Goal: Task Accomplishment & Management: Manage account settings

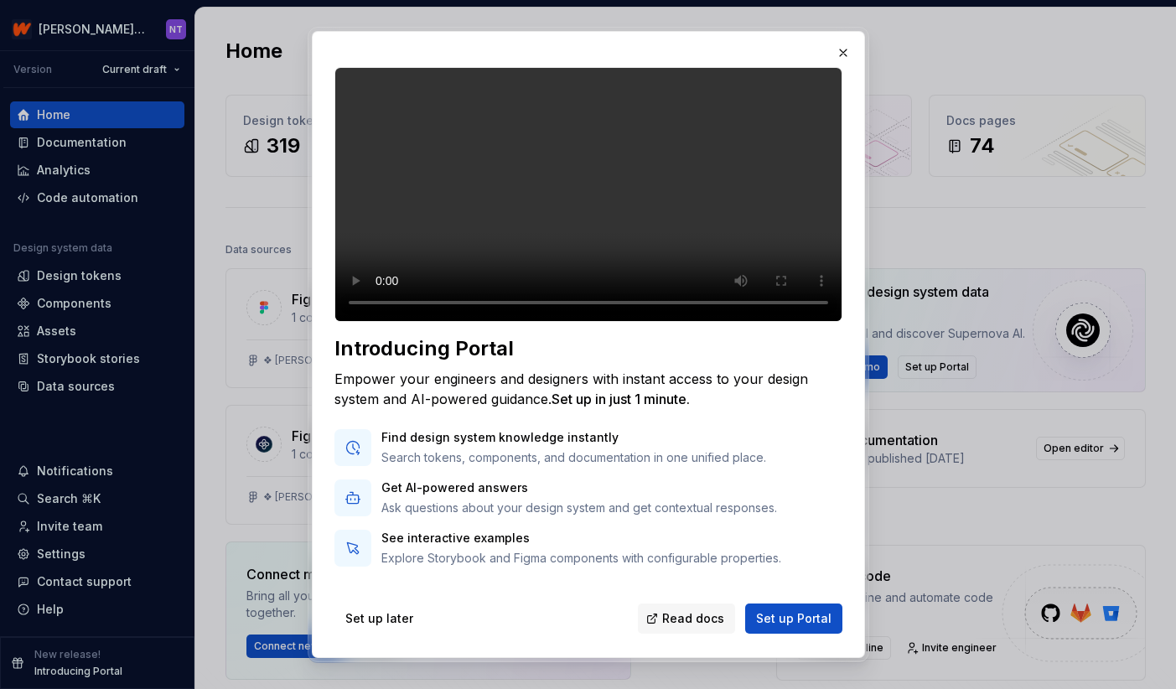
click at [333, 285] on div "Introducing Portal Empower your engineers and designers with instant access to …" at bounding box center [588, 351] width 511 height 572
click at [326, 291] on div "Introducing Portal Empower your engineers and designers with instant access to …" at bounding box center [588, 345] width 553 height 628
click at [316, 278] on div "Introducing Portal Empower your engineers and designers with instant access to …" at bounding box center [588, 345] width 553 height 628
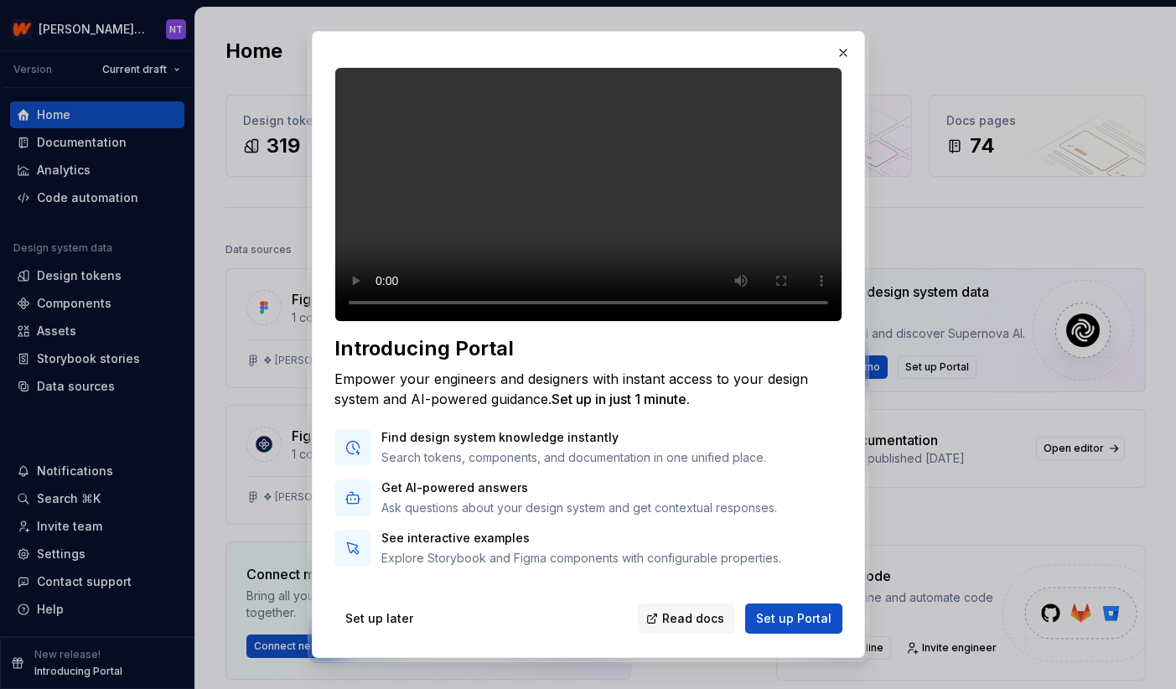
click at [334, 284] on video at bounding box center [588, 194] width 508 height 255
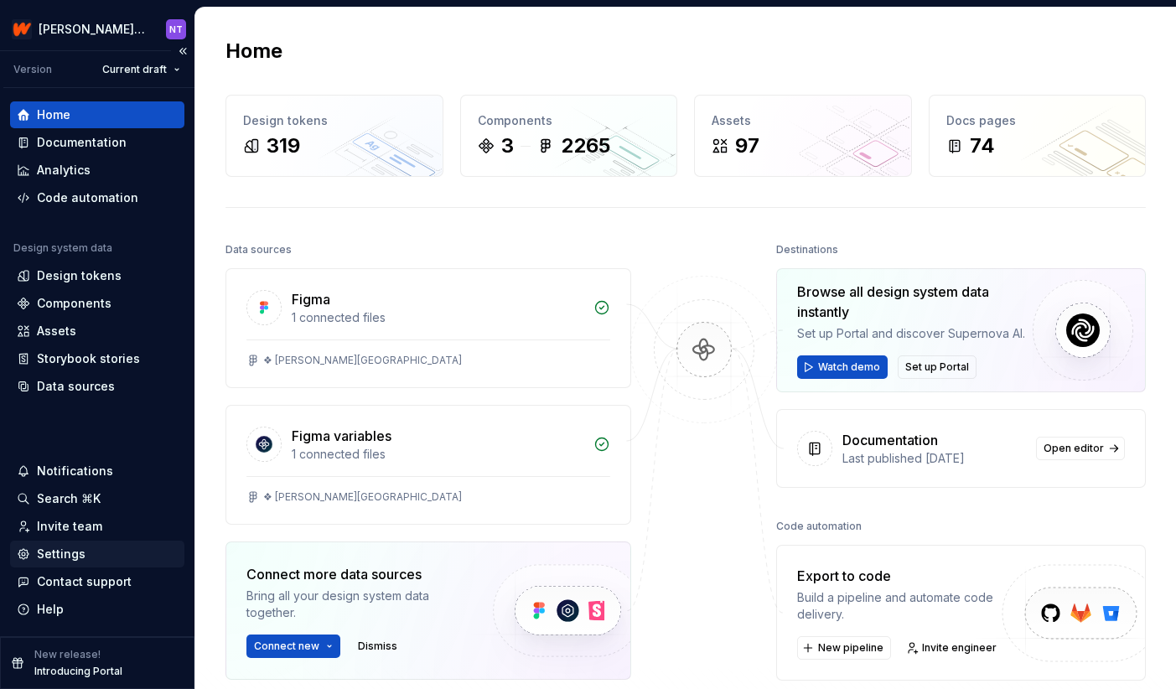
click at [59, 561] on div "Settings" at bounding box center [61, 553] width 49 height 17
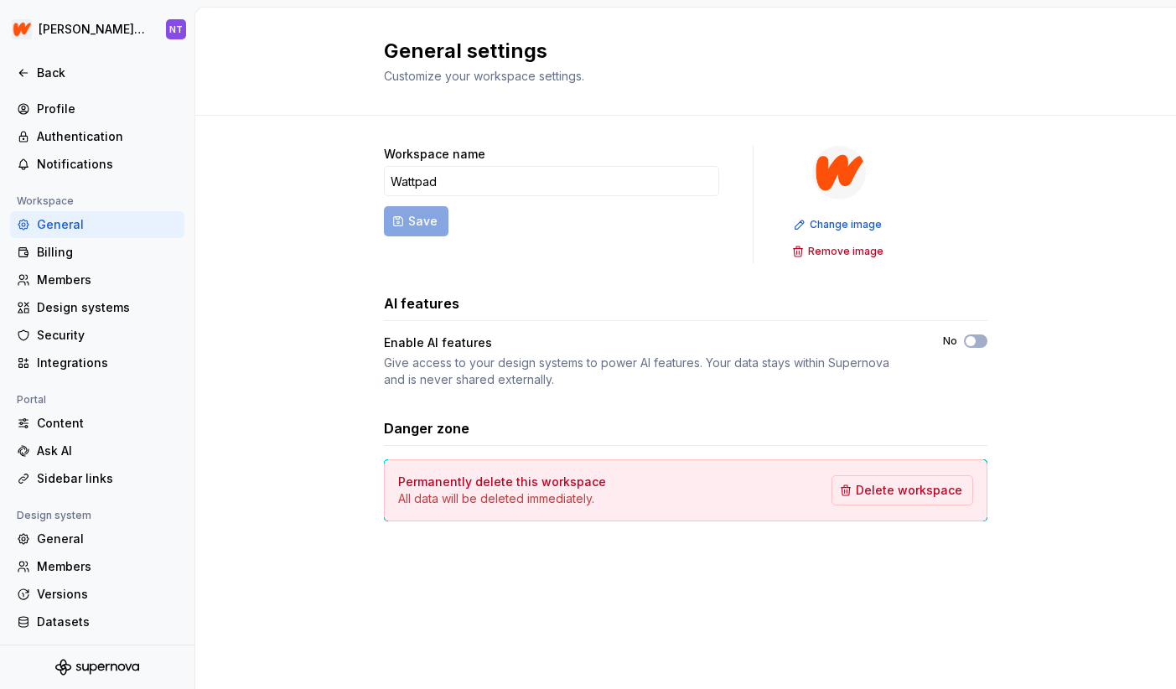
scroll to position [49, 0]
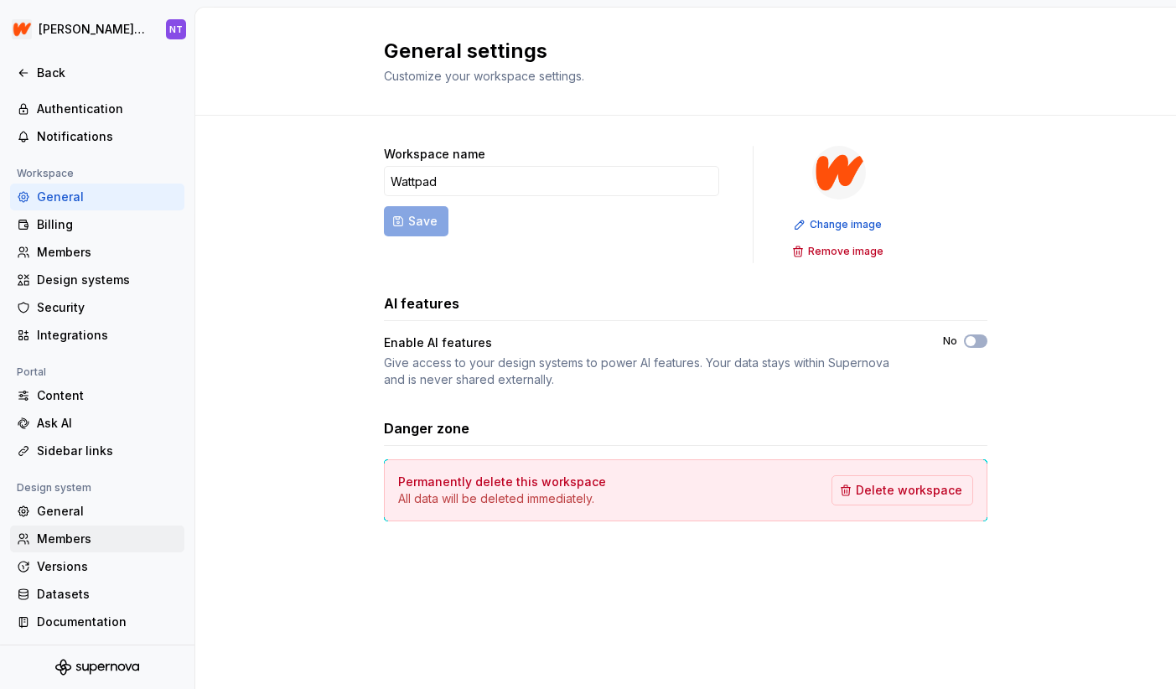
click at [71, 536] on div "Members" at bounding box center [107, 538] width 141 height 17
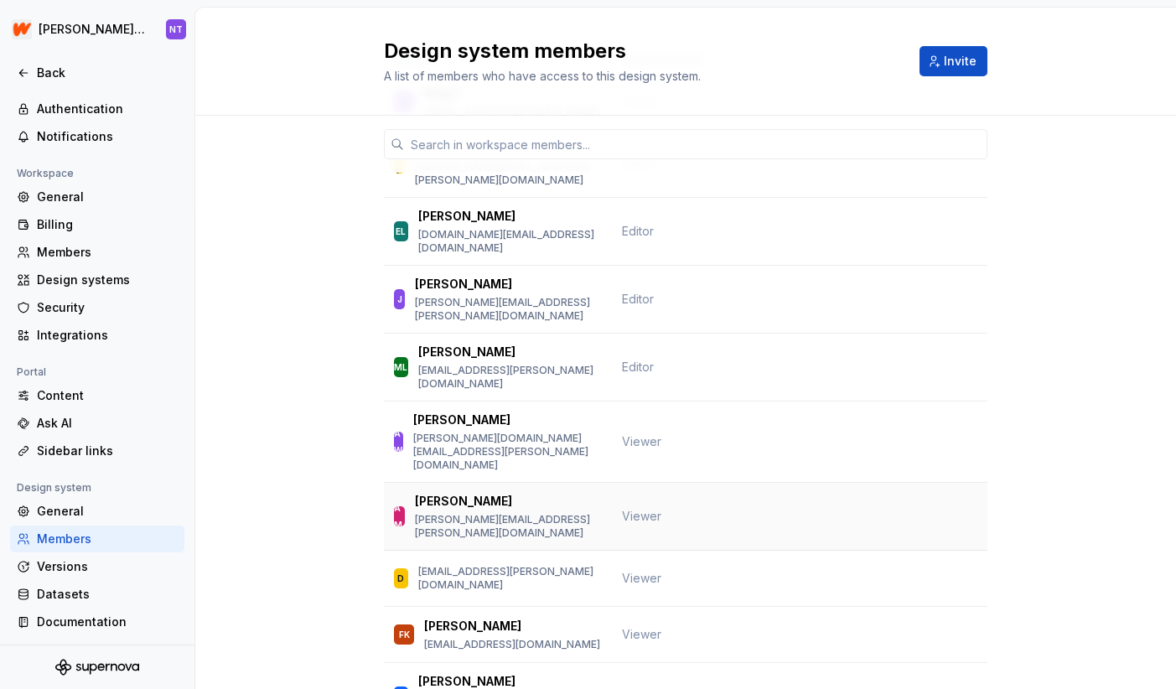
scroll to position [196, 0]
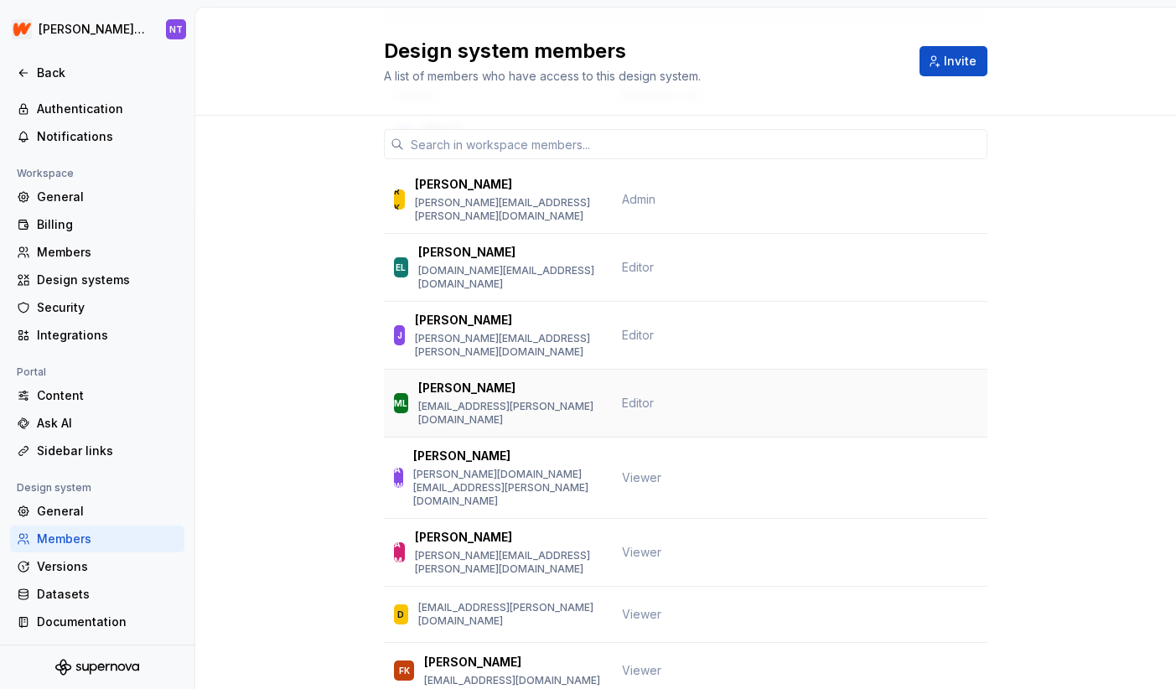
click at [674, 369] on td "Editor" at bounding box center [668, 403] width 112 height 68
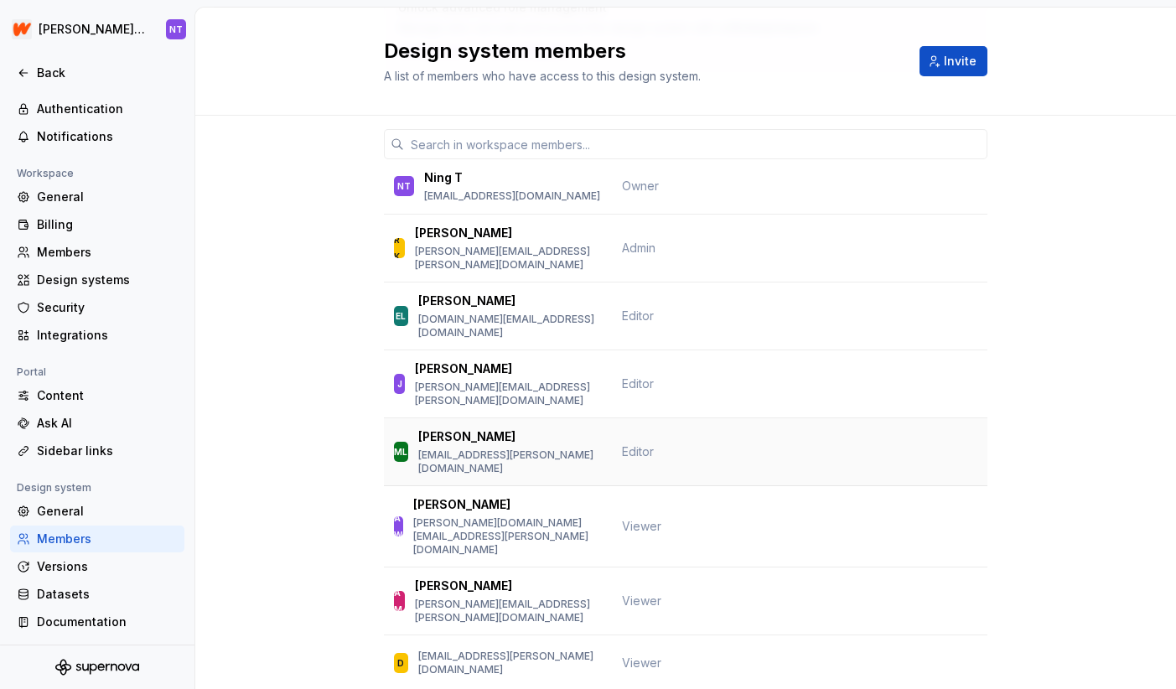
scroll to position [152, 0]
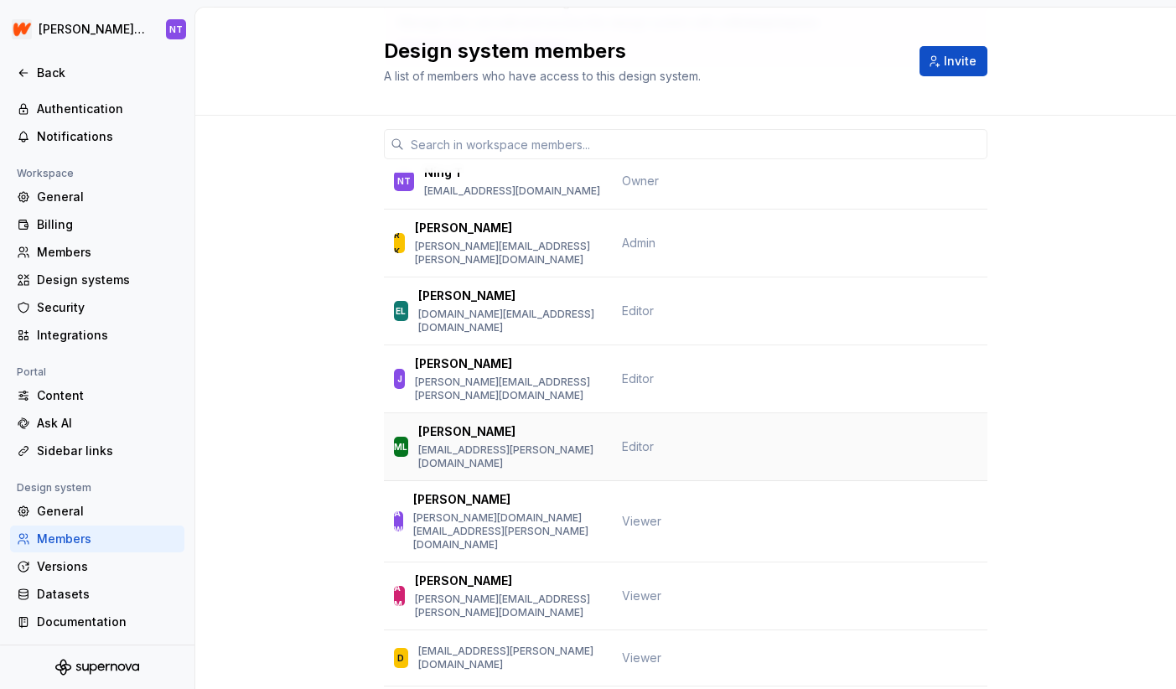
click at [637, 439] on span "Editor" at bounding box center [638, 446] width 32 height 14
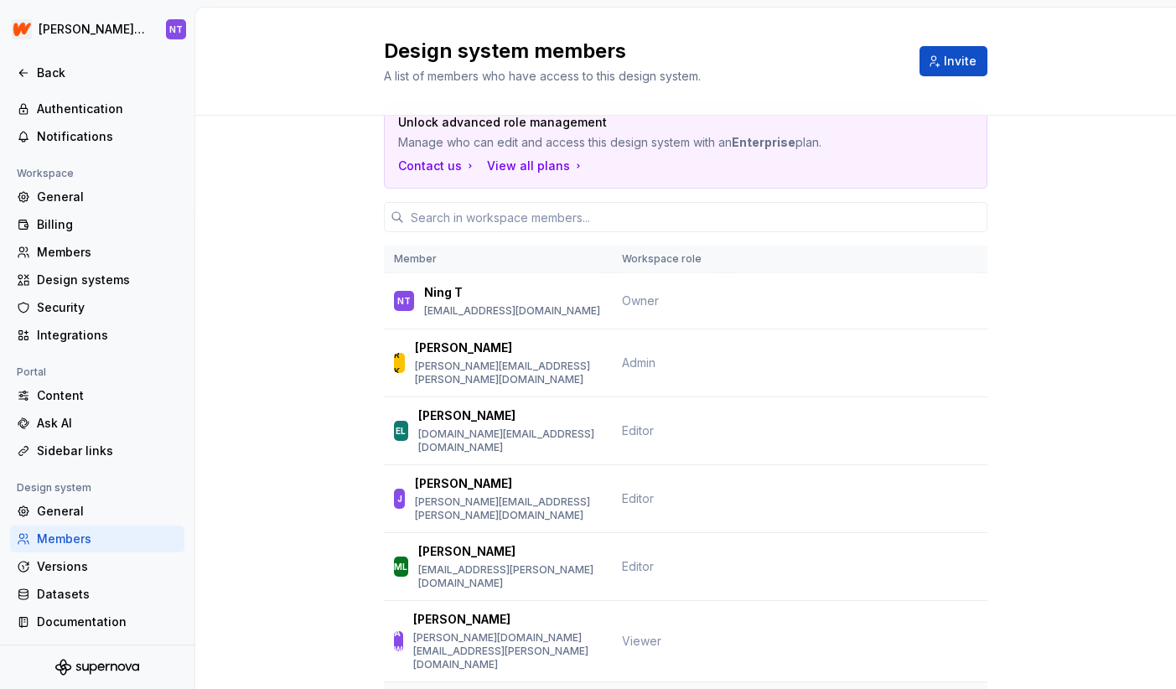
scroll to position [0, 0]
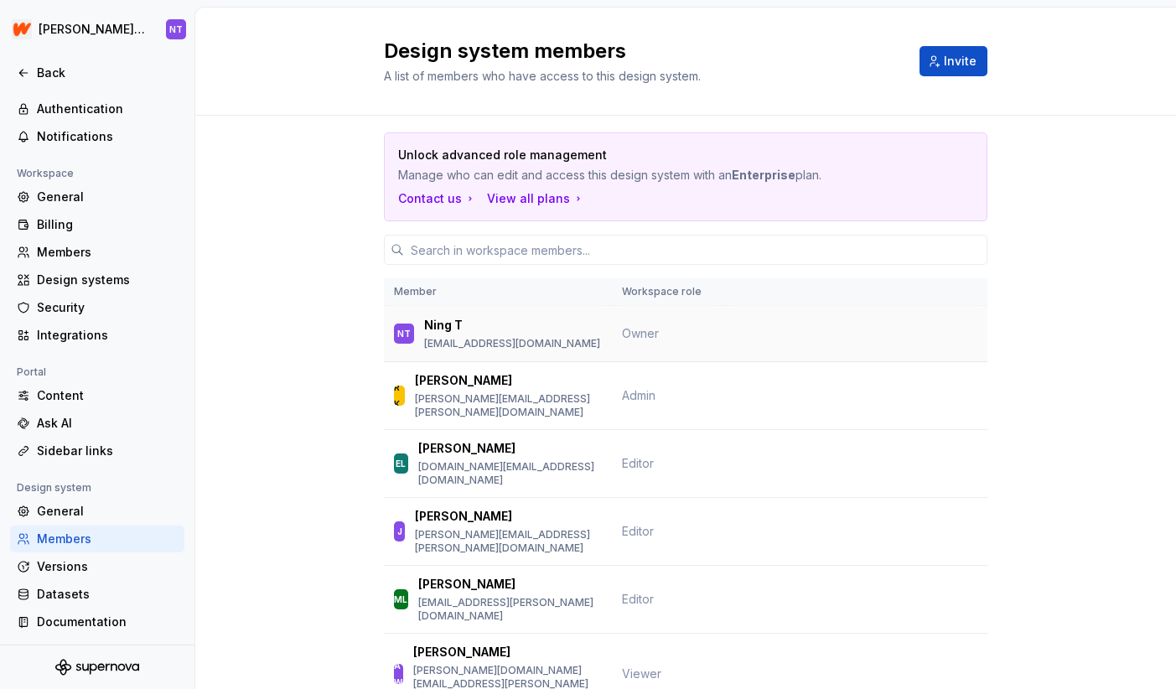
click at [468, 340] on p "[EMAIL_ADDRESS][DOMAIN_NAME]" at bounding box center [512, 343] width 176 height 13
click at [572, 392] on div "RK Ryan Krieg ryan.krieg@wattpad.com" at bounding box center [498, 395] width 208 height 47
click at [572, 465] on td "EL Emma Li emma.li@wattpad.com" at bounding box center [498, 464] width 228 height 68
click at [642, 592] on span "Editor" at bounding box center [638, 599] width 32 height 14
click at [102, 509] on div "General" at bounding box center [107, 511] width 141 height 17
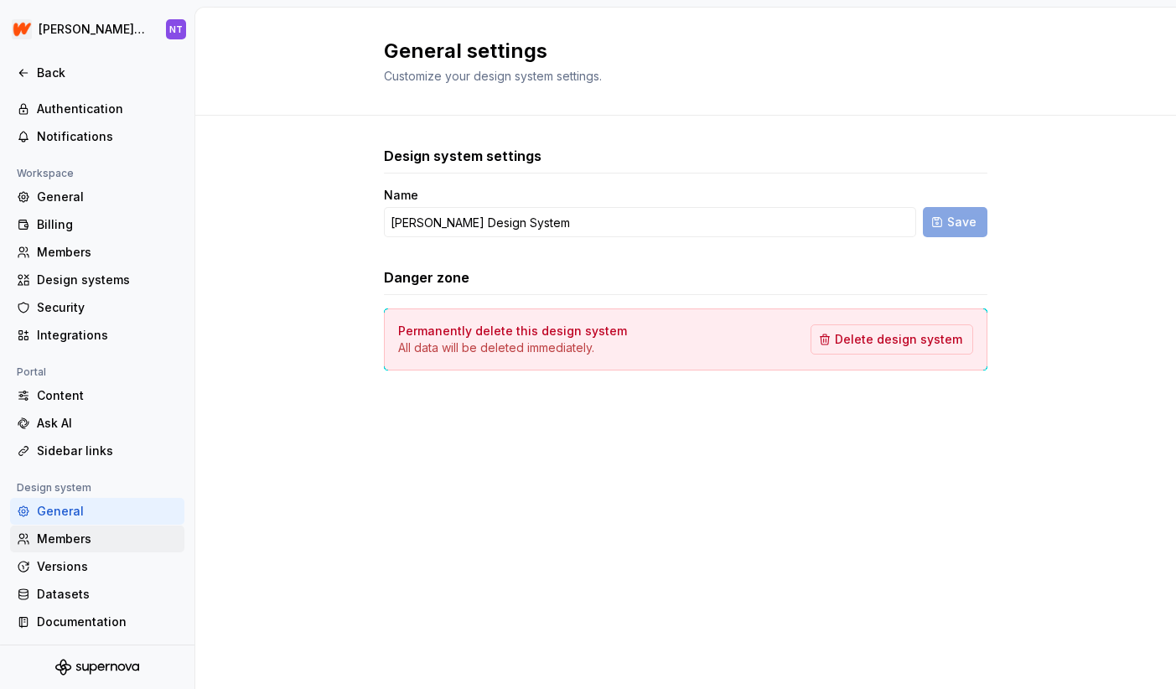
click at [81, 541] on div "Members" at bounding box center [107, 538] width 141 height 17
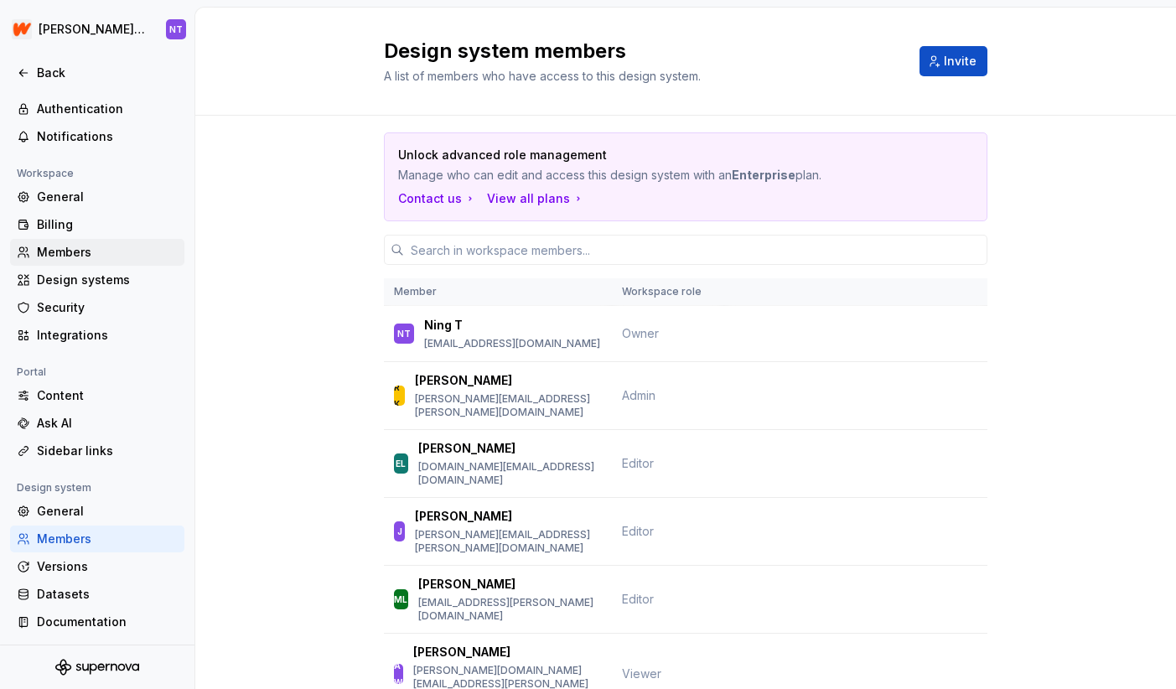
click at [70, 246] on div "Members" at bounding box center [107, 252] width 141 height 17
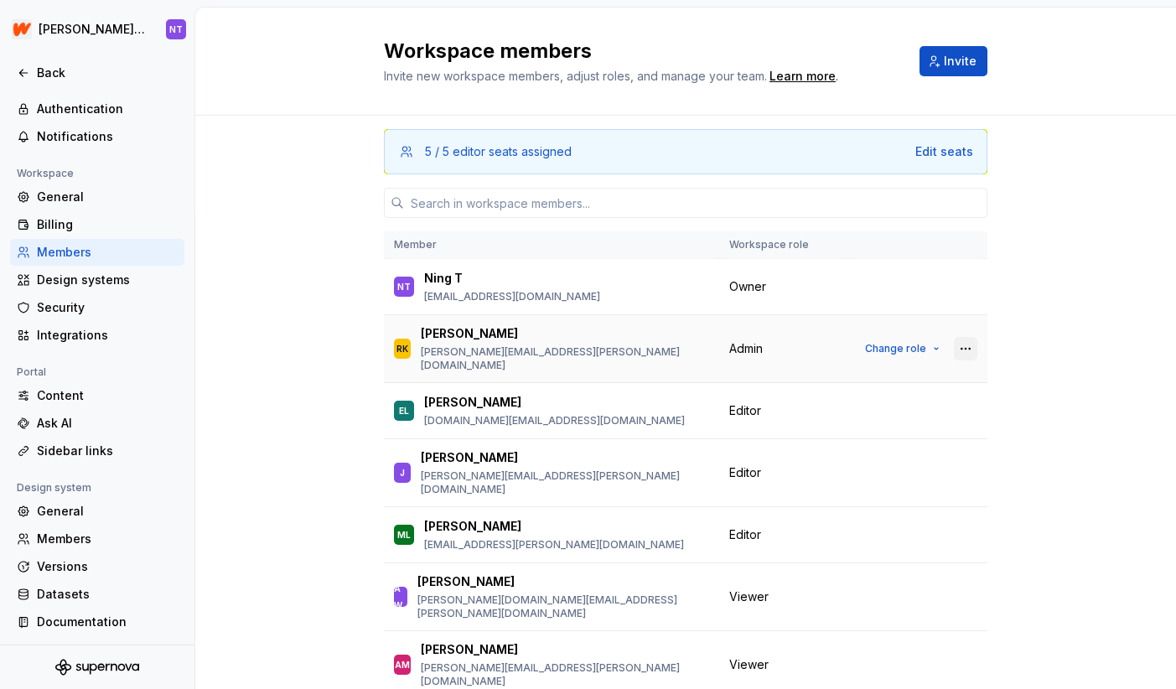
scroll to position [15, 0]
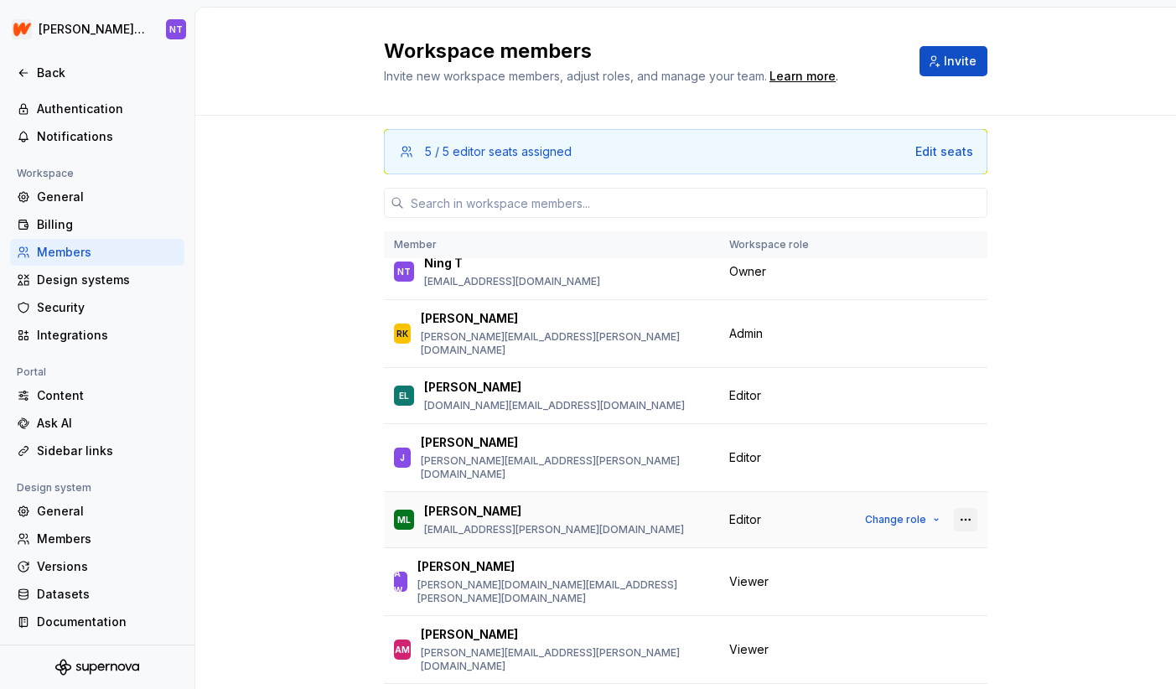
click at [964, 508] on button "button" at bounding box center [964, 519] width 23 height 23
click at [949, 530] on div "Remove from workspace" at bounding box center [878, 528] width 176 height 17
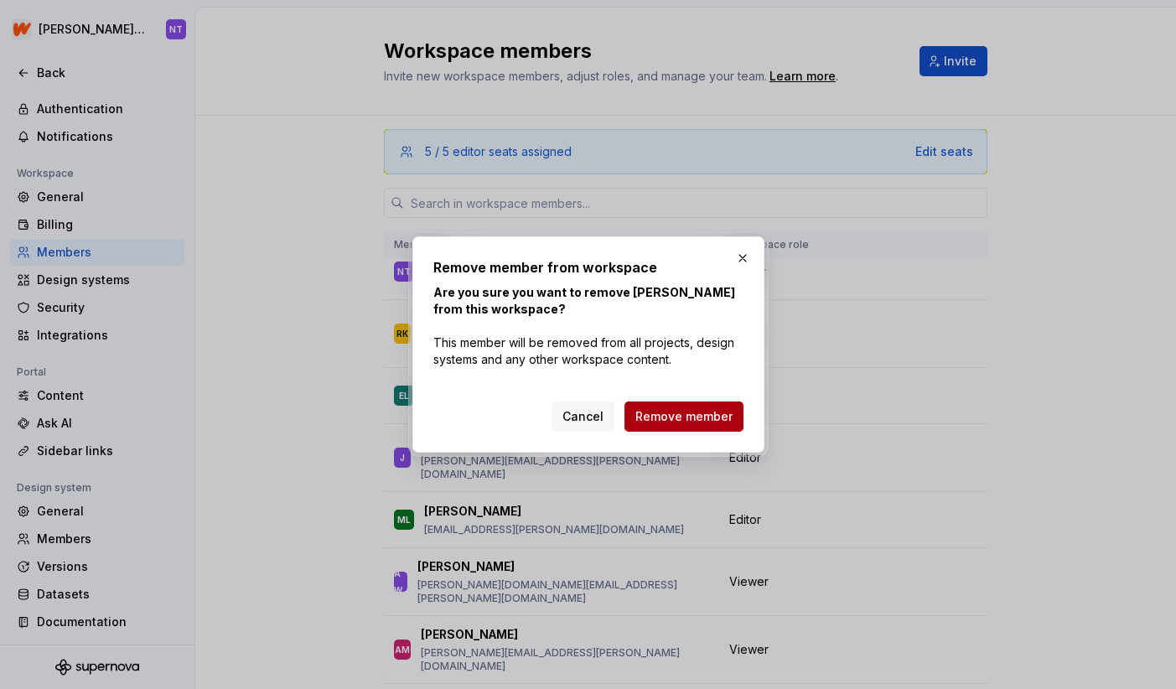
click at [725, 426] on button "Remove member" at bounding box center [683, 416] width 119 height 30
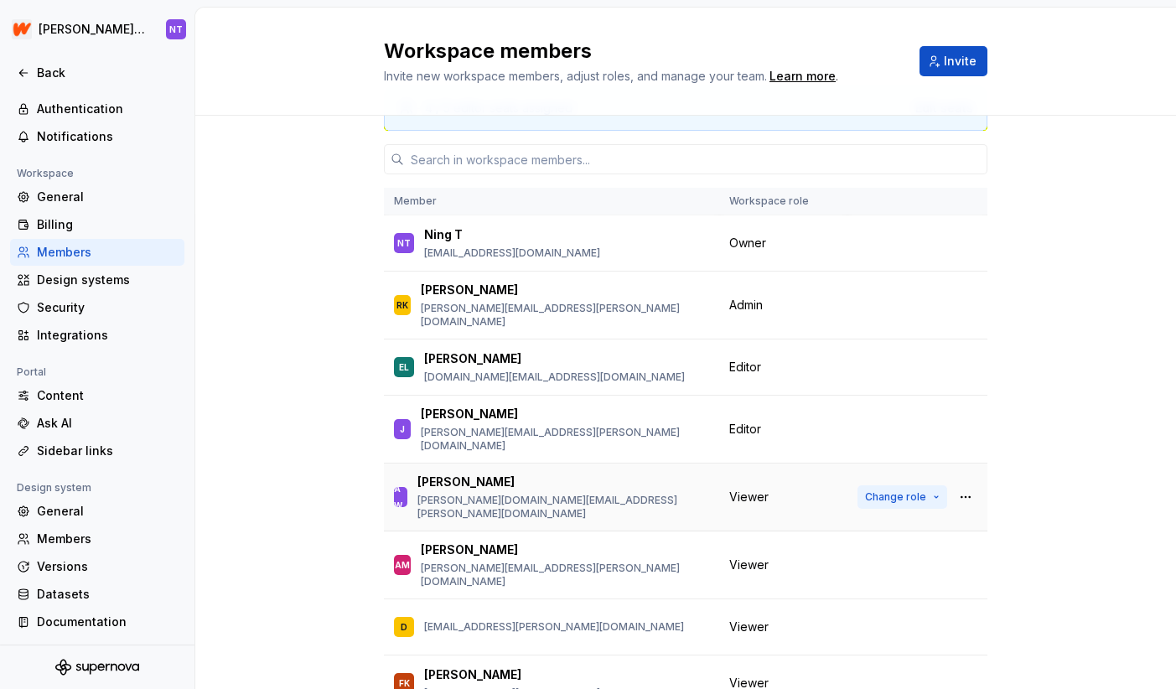
scroll to position [8, 0]
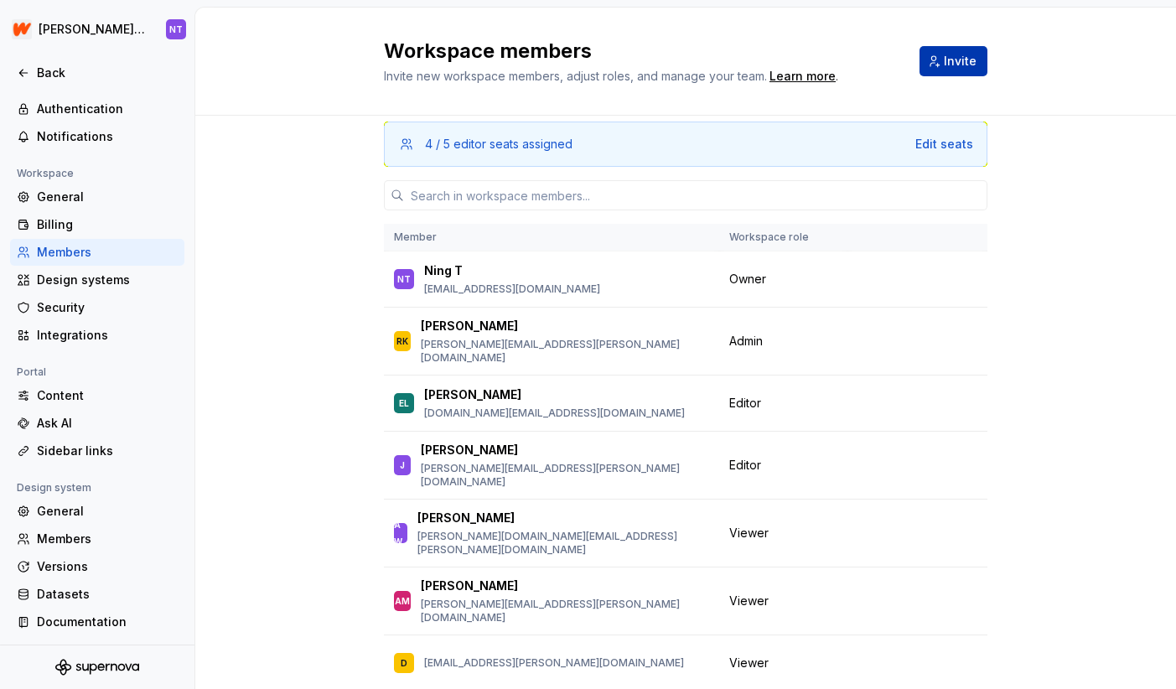
click at [962, 64] on span "Invite" at bounding box center [959, 61] width 33 height 17
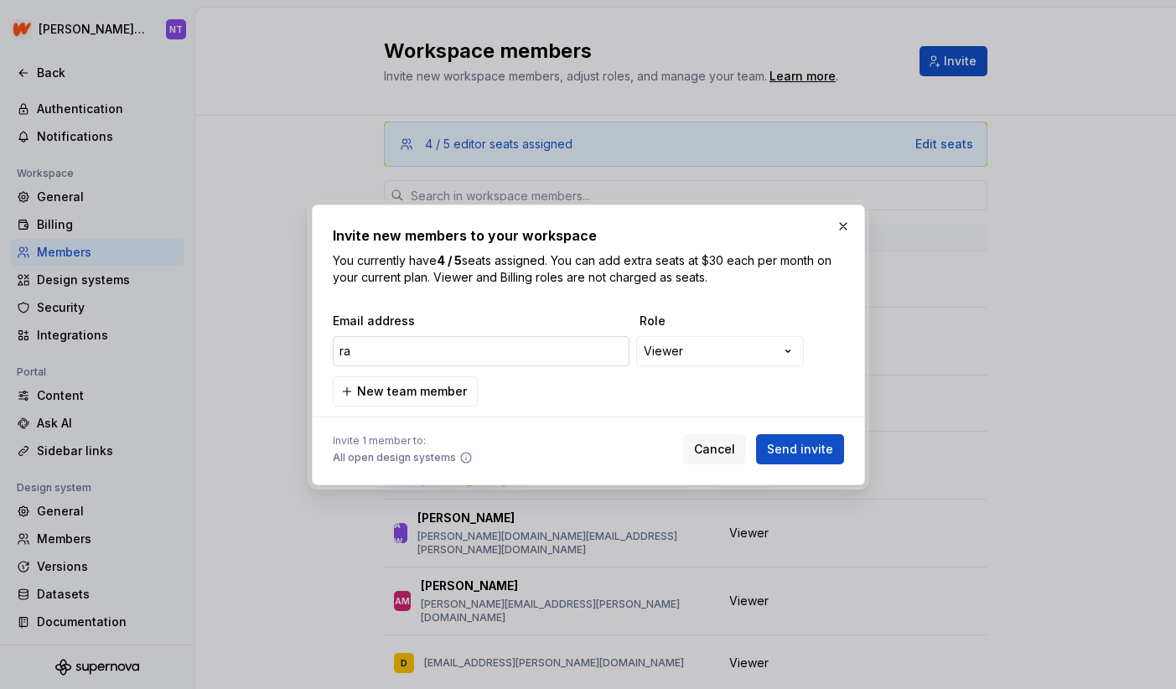
type input "r"
paste input "[PERSON_NAME][EMAIL_ADDRESS][DOMAIN_NAME]"
type input "[PERSON_NAME][EMAIL_ADDRESS][DOMAIN_NAME]"
click at [712, 354] on div "**********" at bounding box center [588, 344] width 1176 height 689
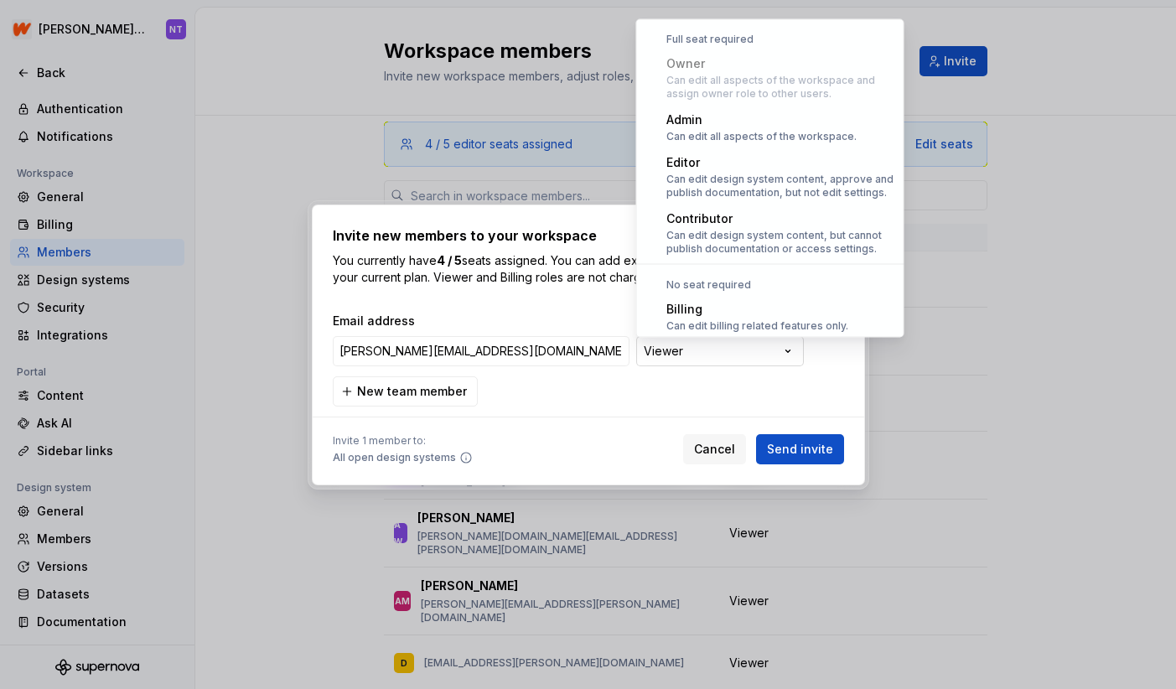
scroll to position [46, 0]
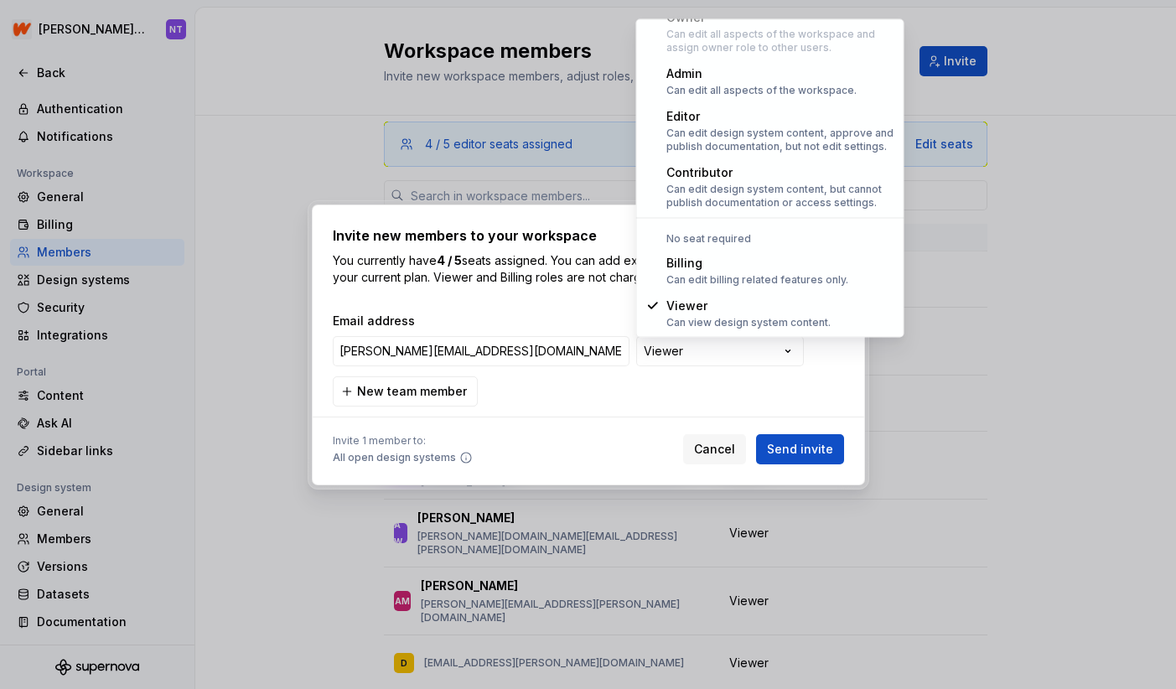
select select "**********"
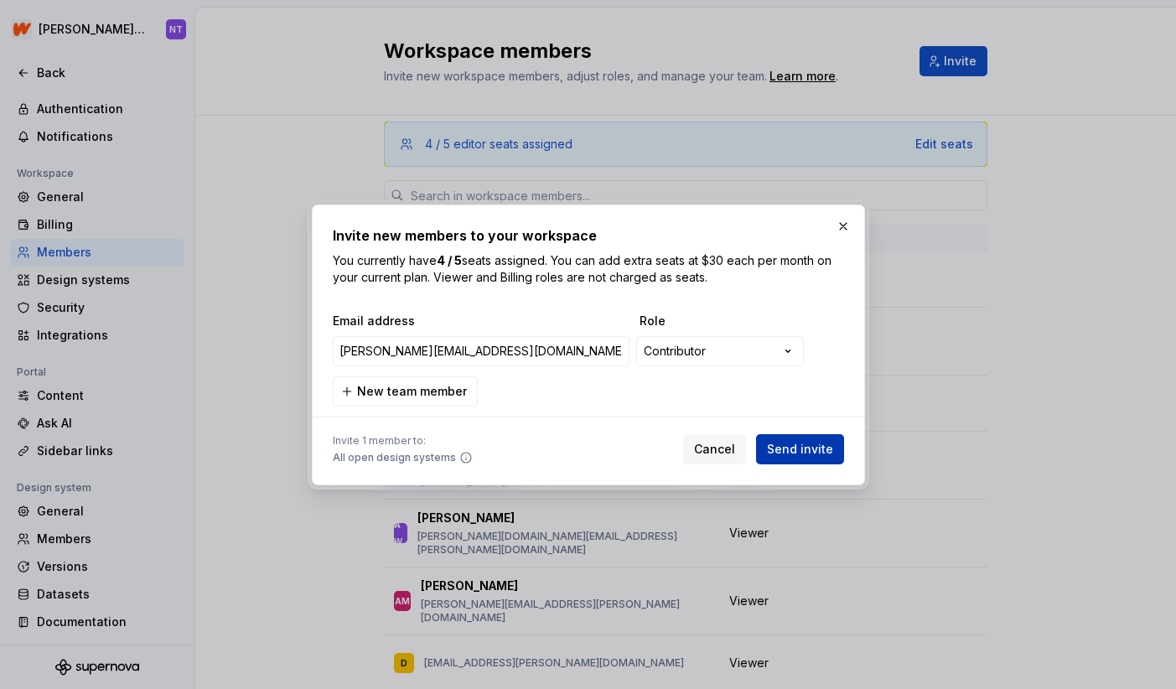
click at [819, 451] on span "Send invite" at bounding box center [800, 449] width 66 height 17
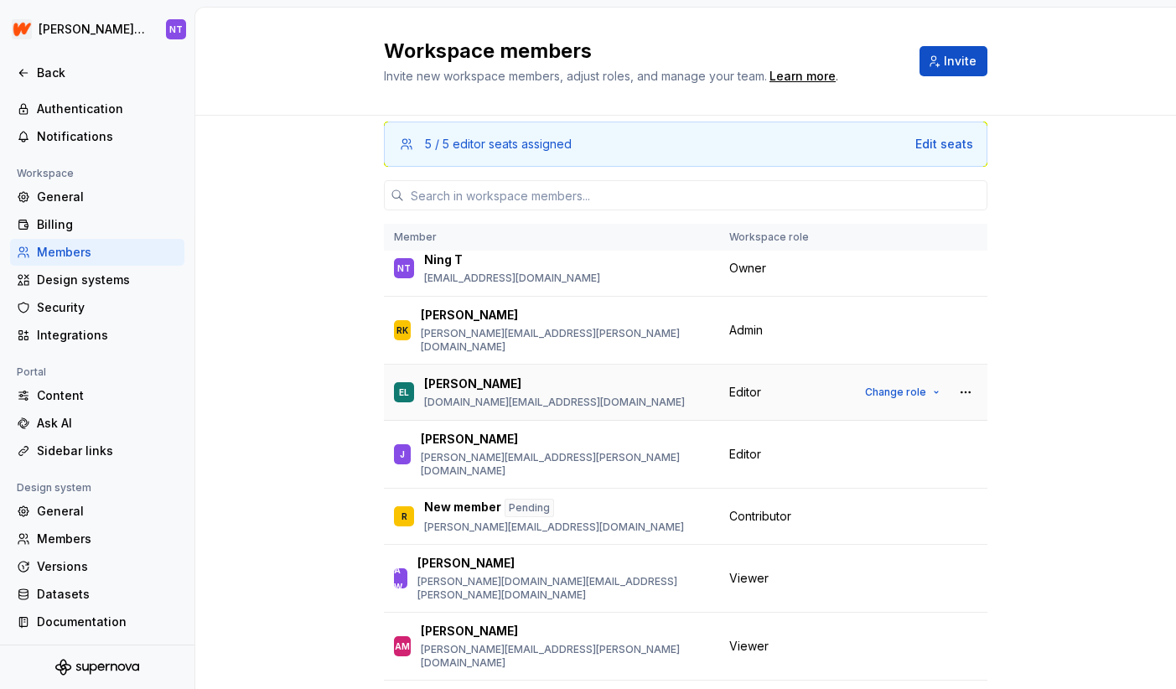
scroll to position [21, 0]
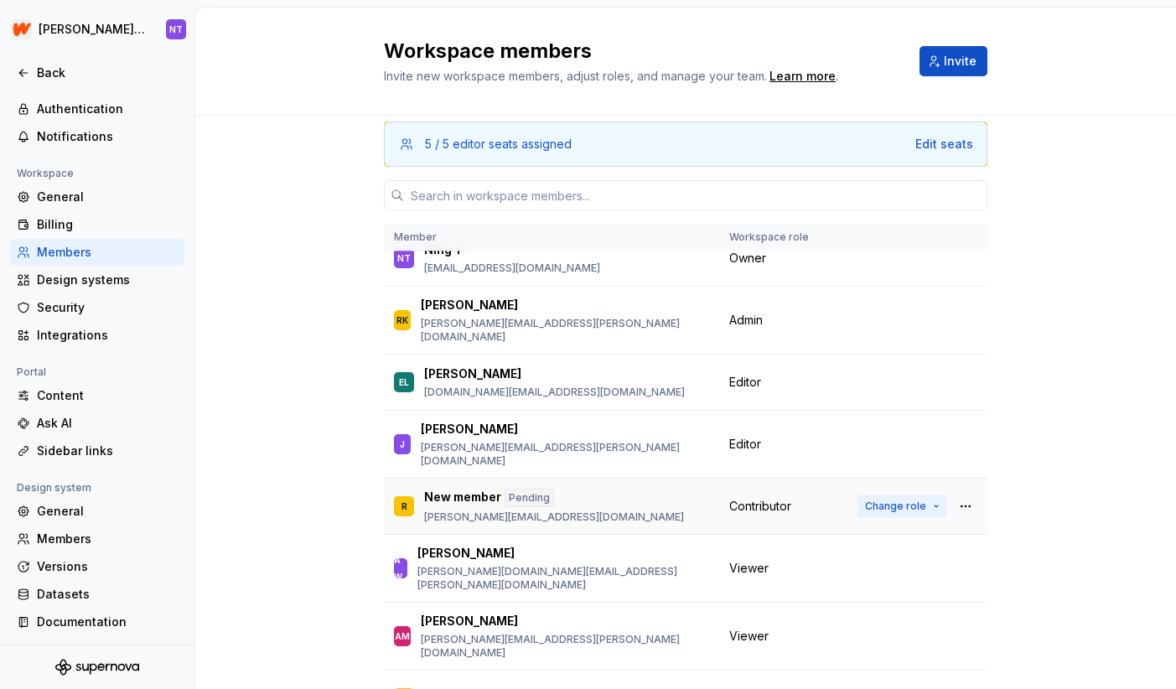
click at [937, 494] on button "Change role" at bounding box center [902, 505] width 90 height 23
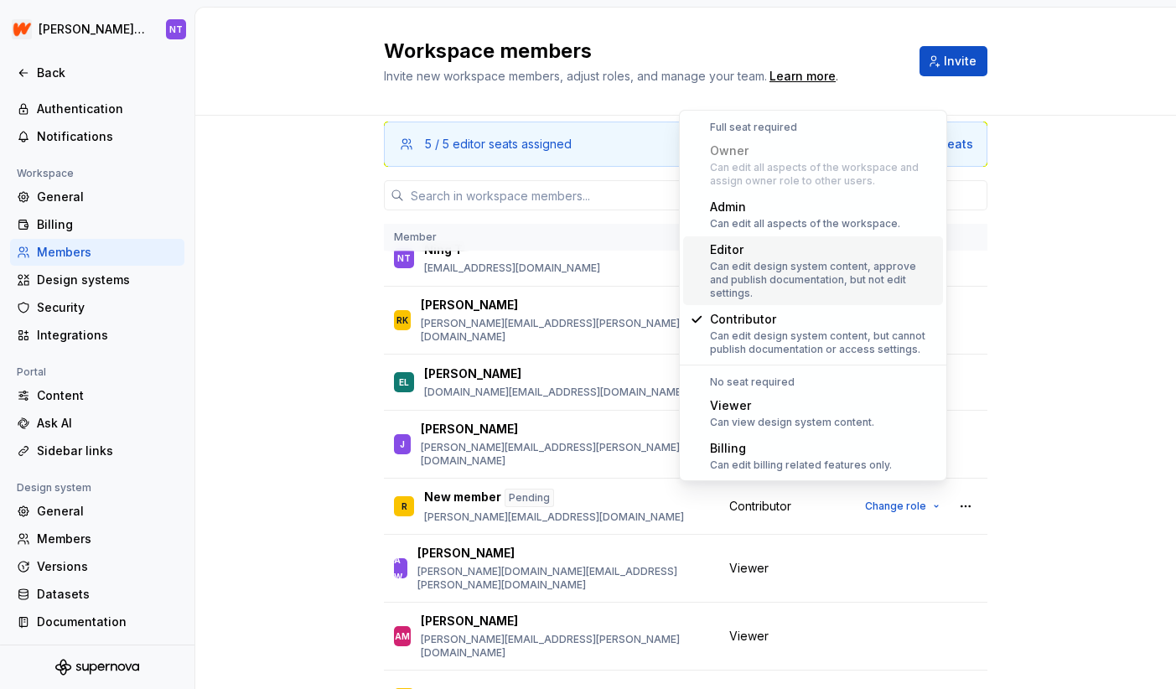
click at [884, 277] on div "Can edit design system content, approve and publish documentation, but not edit…" at bounding box center [823, 280] width 226 height 40
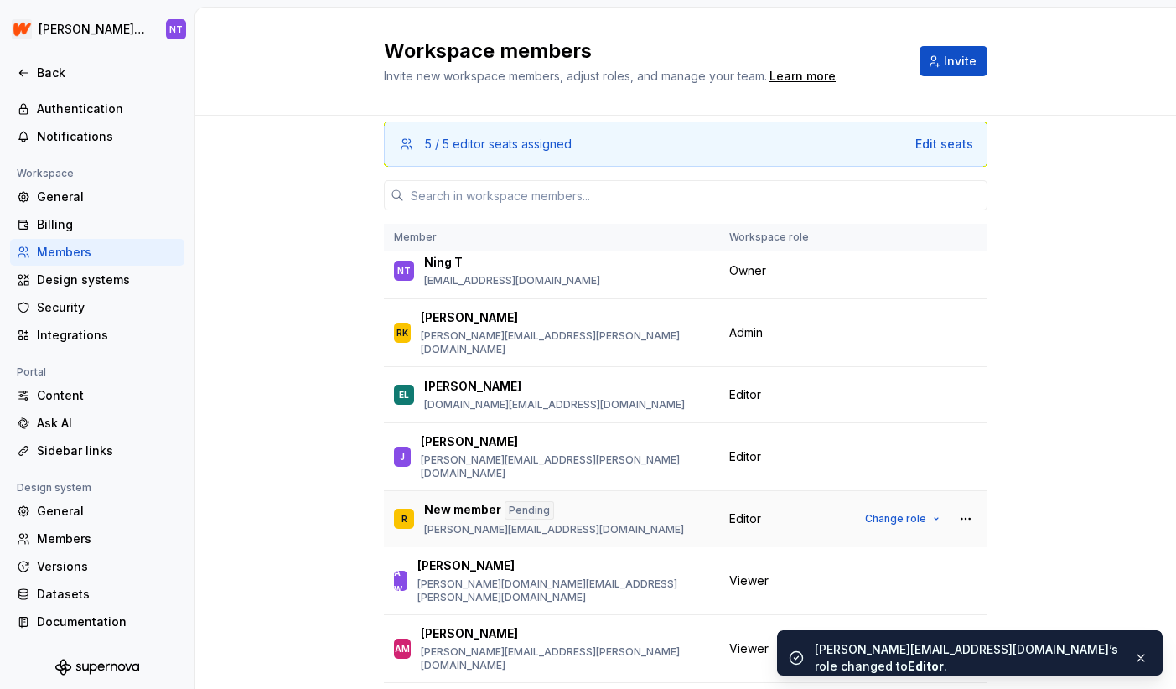
scroll to position [0, 0]
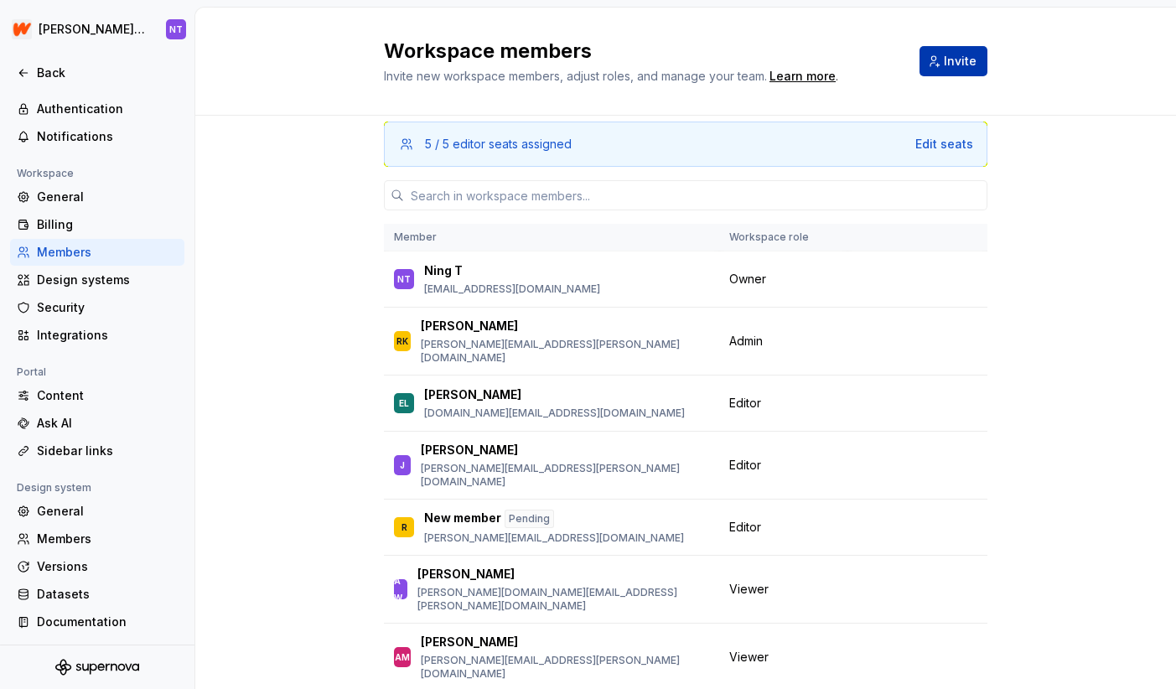
click at [980, 57] on button "Invite" at bounding box center [953, 61] width 68 height 30
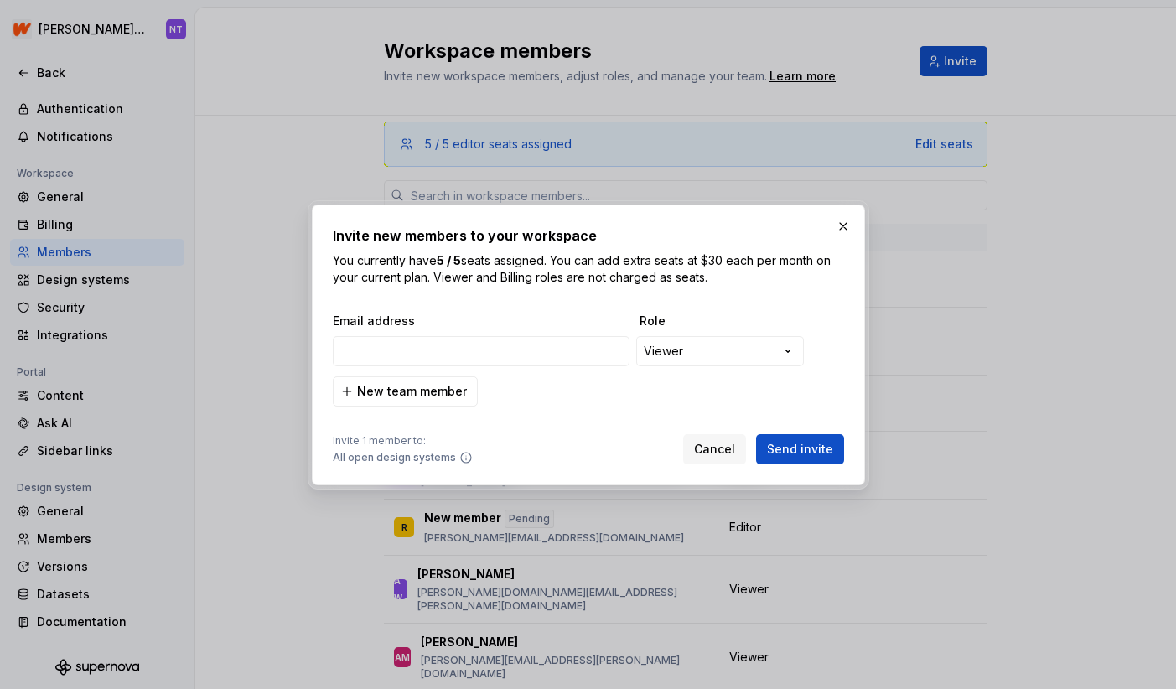
type input "[PERSON_NAME][EMAIL_ADDRESS][PERSON_NAME][DOMAIN_NAME]"
click at [680, 354] on div "**********" at bounding box center [588, 344] width 1176 height 689
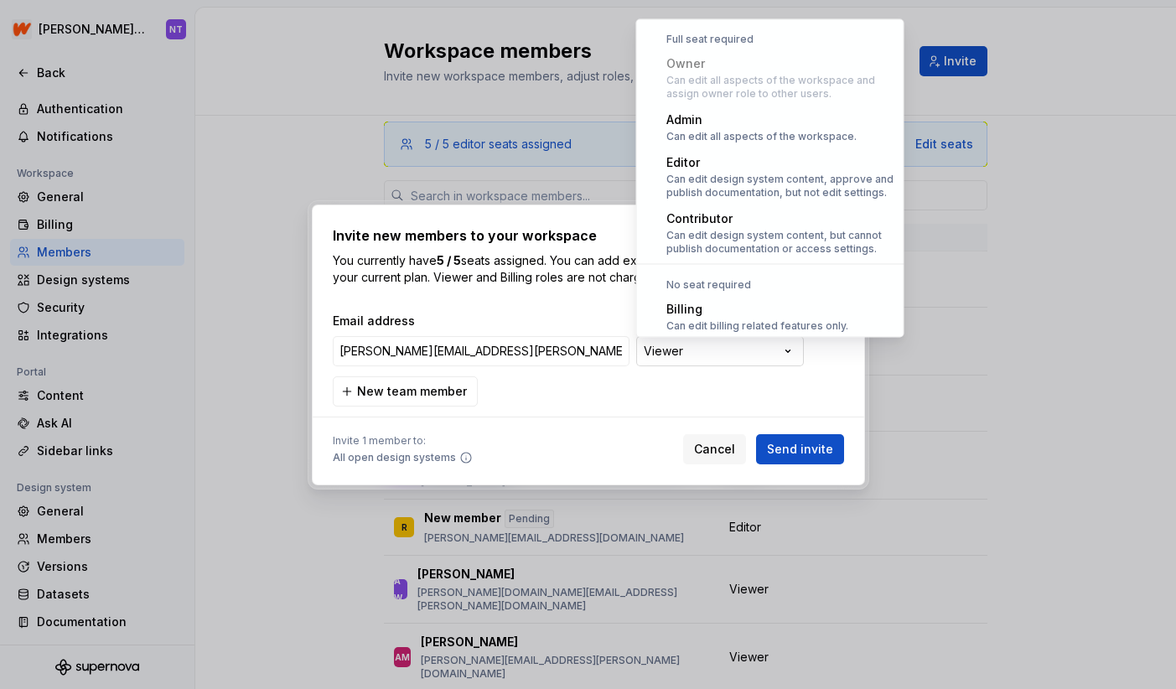
scroll to position [46, 0]
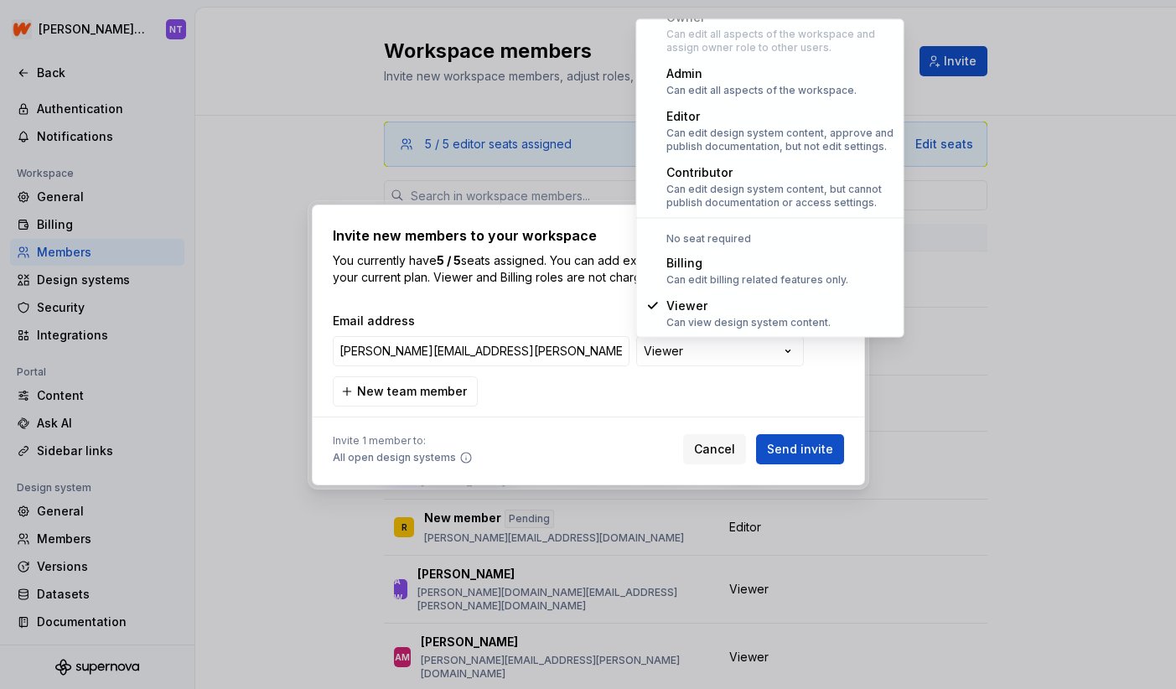
select select "*******"
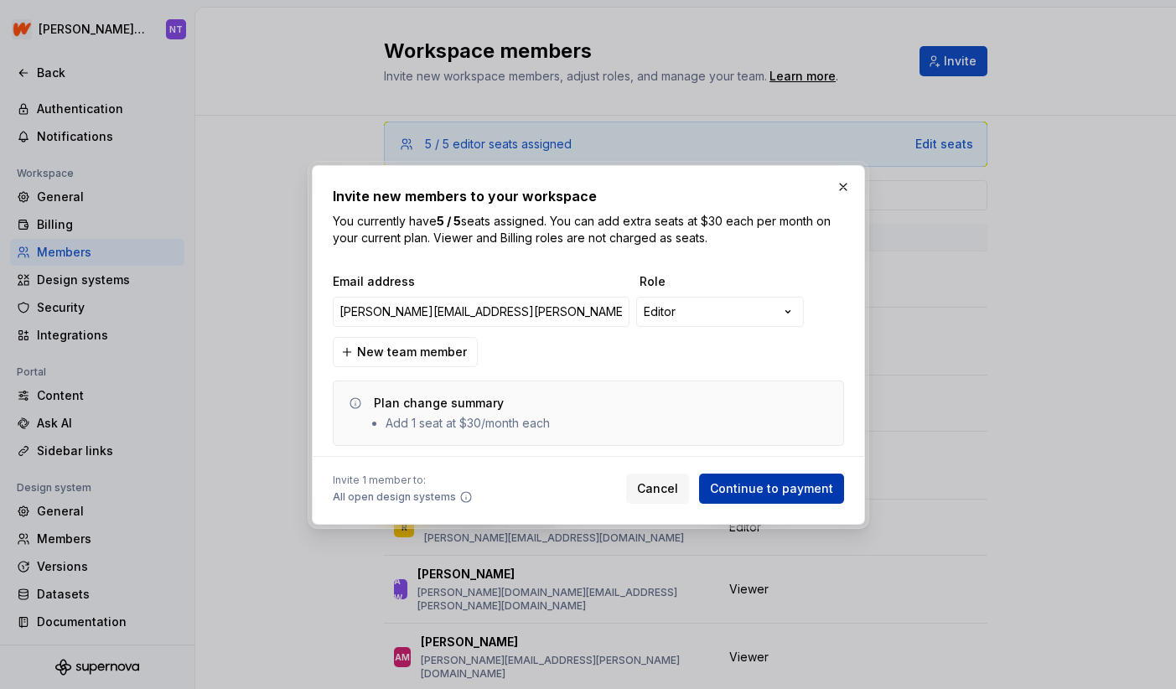
click at [793, 489] on span "Continue to payment" at bounding box center [771, 488] width 123 height 17
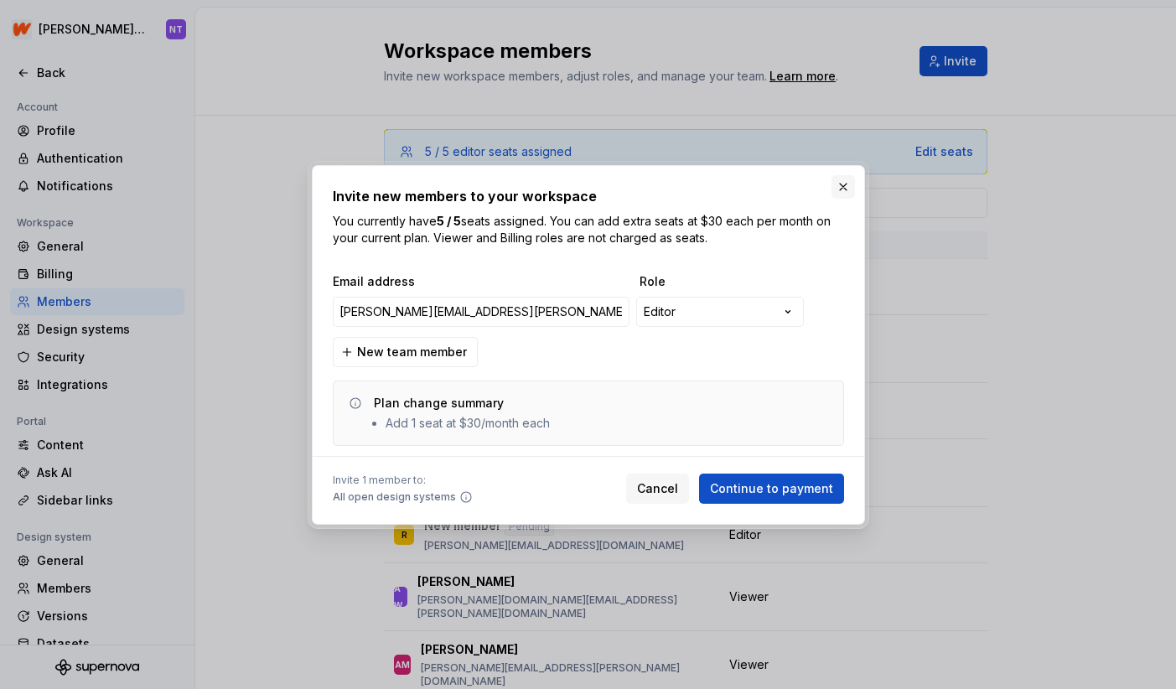
click at [844, 189] on button "button" at bounding box center [842, 186] width 23 height 23
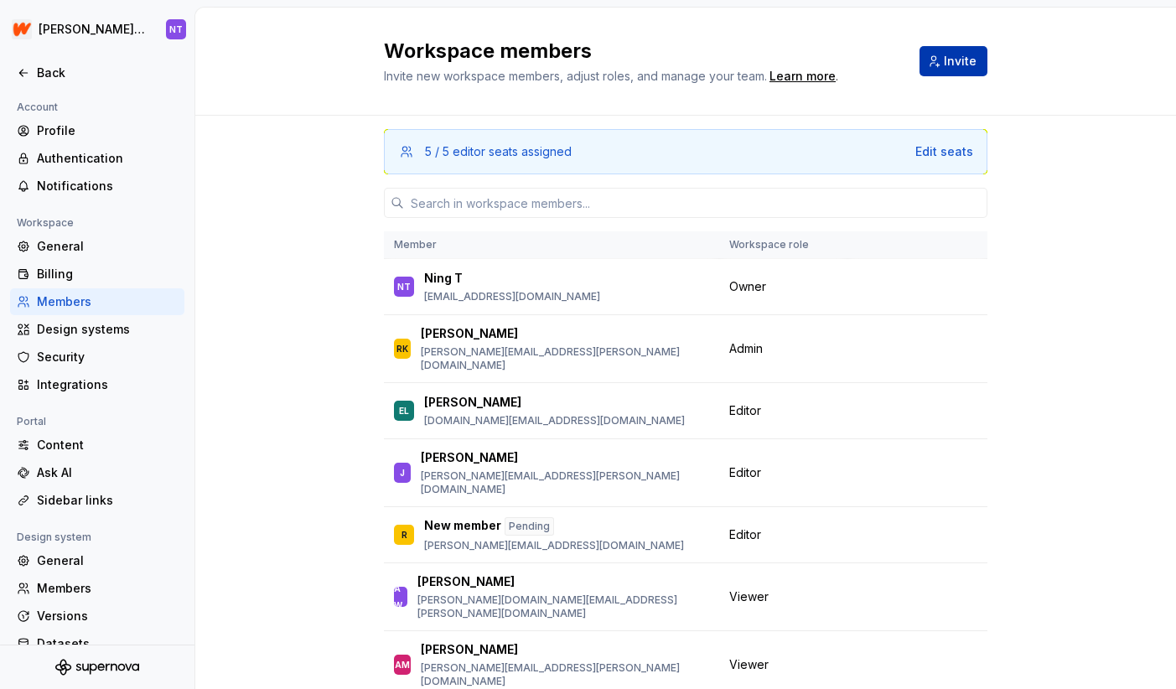
click at [976, 65] on button "Invite" at bounding box center [953, 61] width 68 height 30
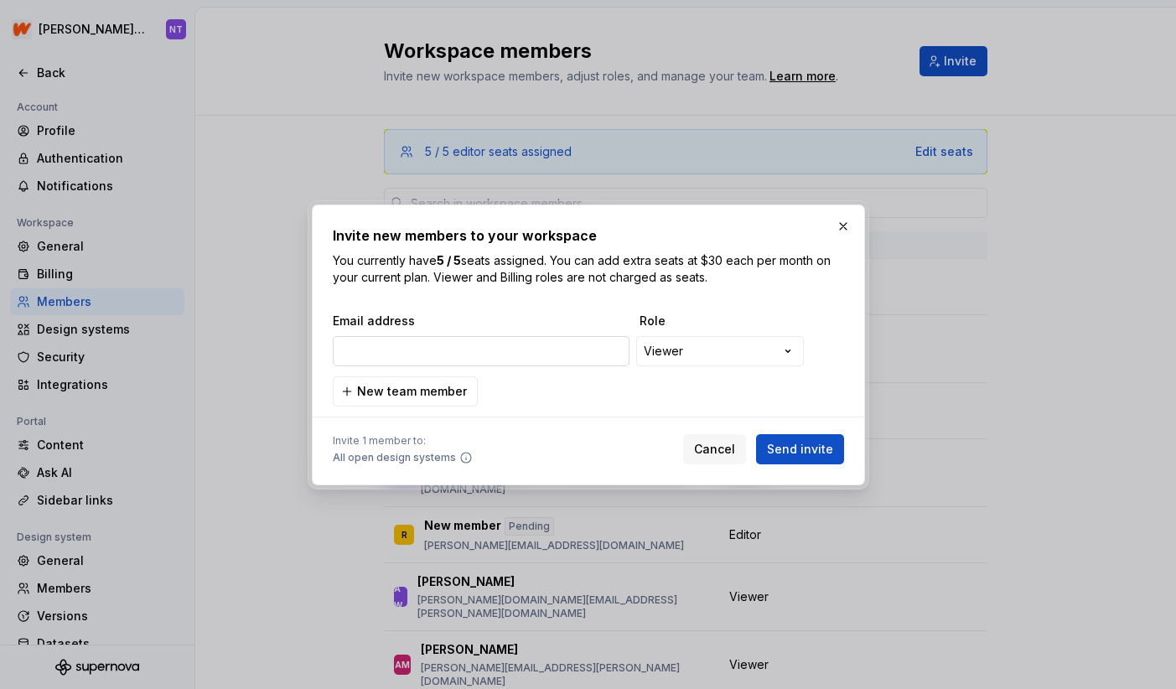
type input "[PERSON_NAME][EMAIL_ADDRESS][PERSON_NAME][DOMAIN_NAME]"
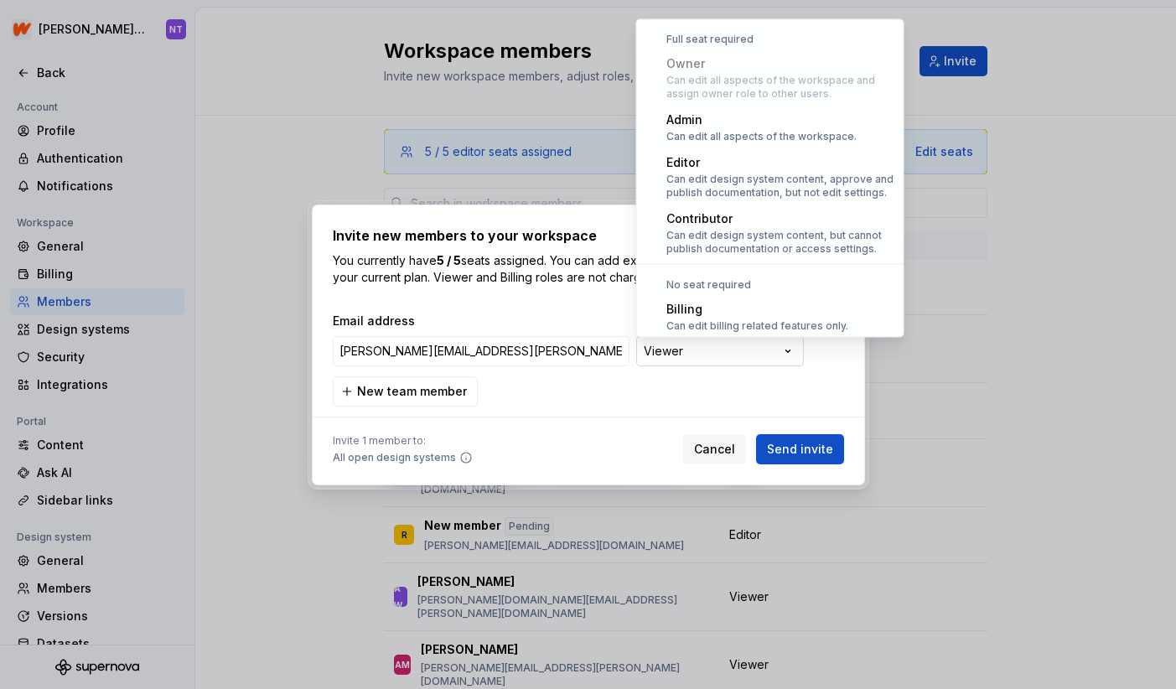
click at [713, 347] on div "**********" at bounding box center [588, 344] width 1176 height 689
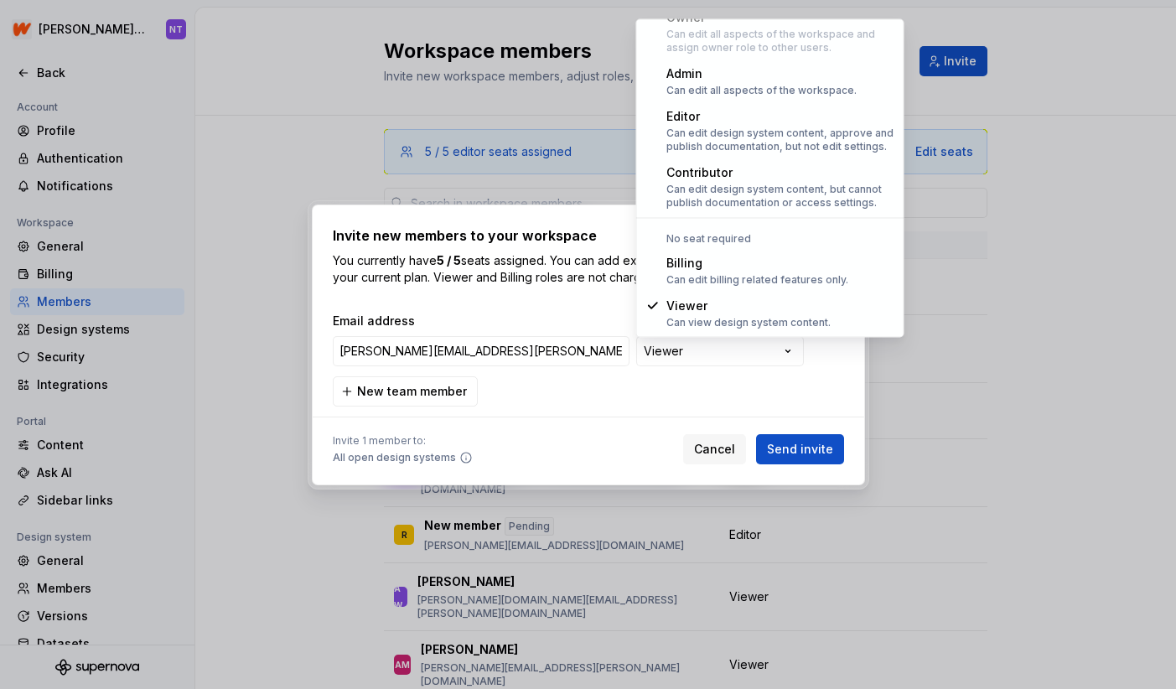
select select "*******"
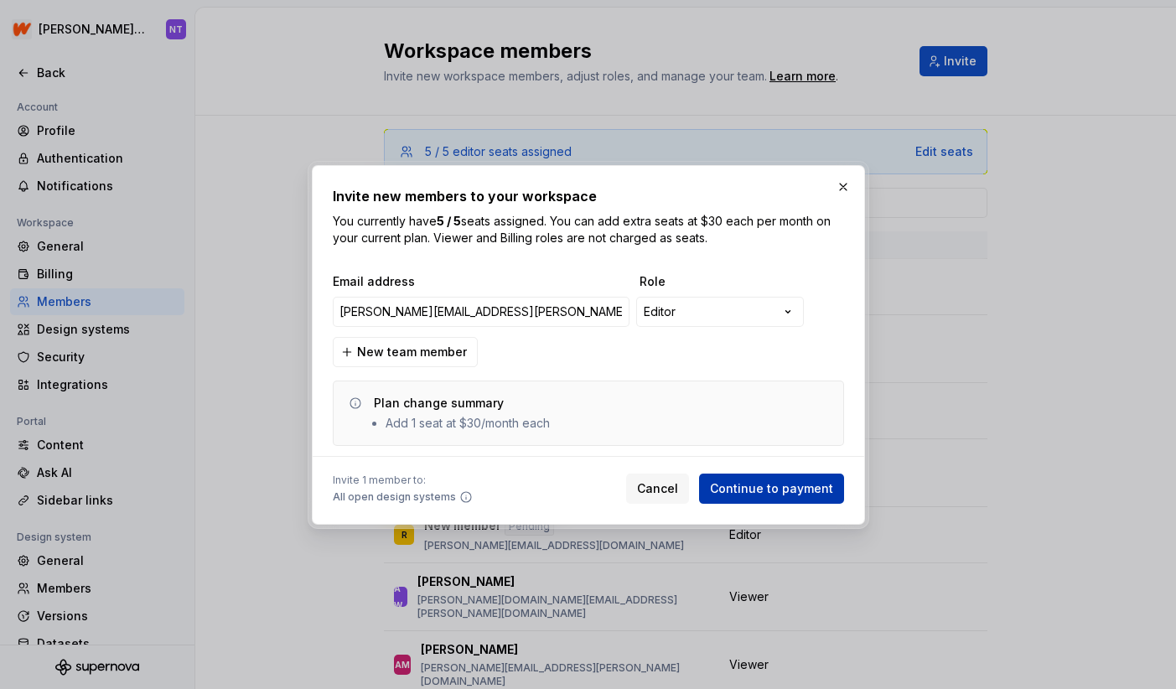
click at [788, 490] on span "Continue to payment" at bounding box center [771, 488] width 123 height 17
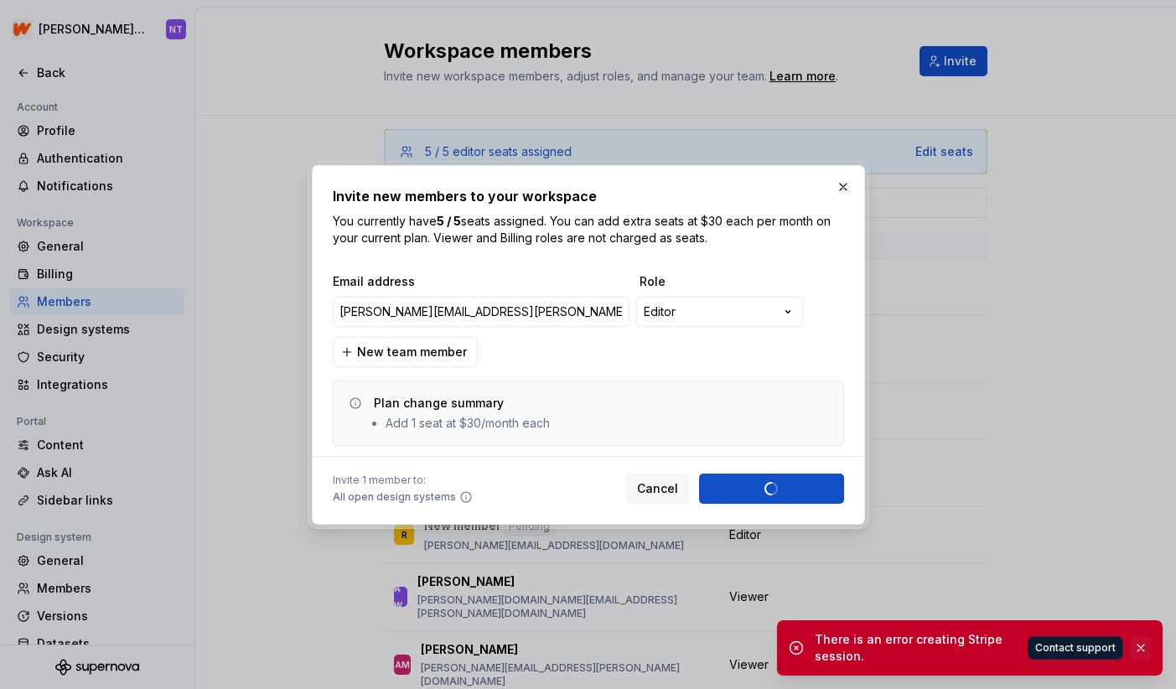
click at [1139, 645] on button "button" at bounding box center [1140, 647] width 22 height 23
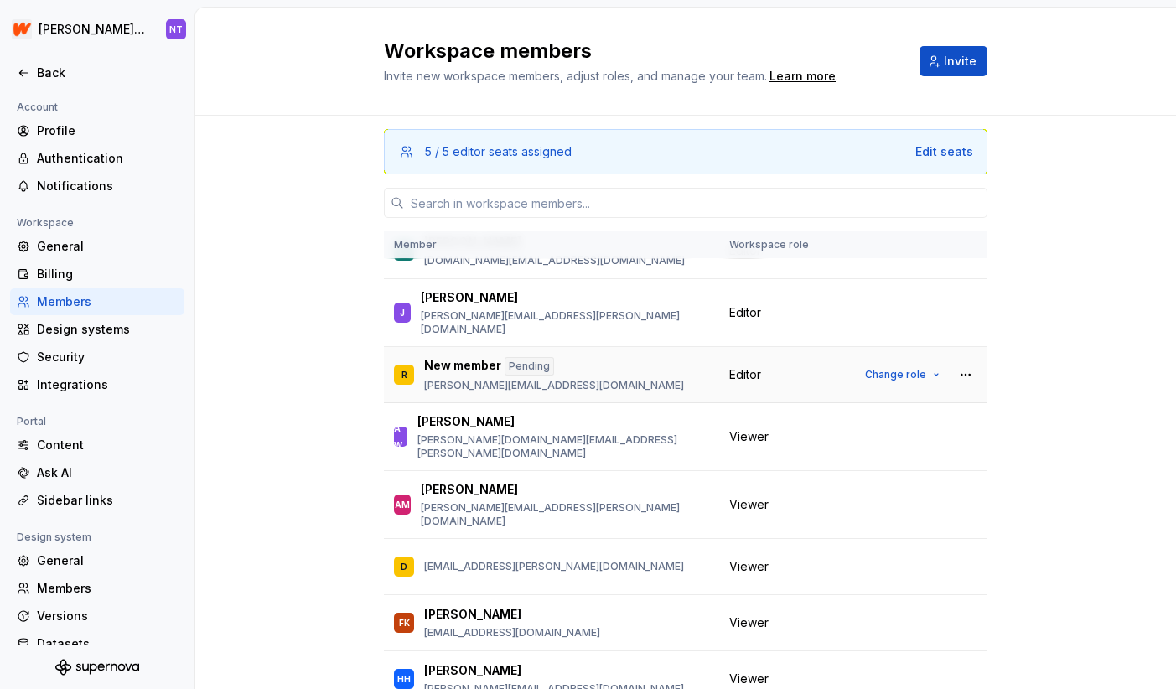
scroll to position [159, 0]
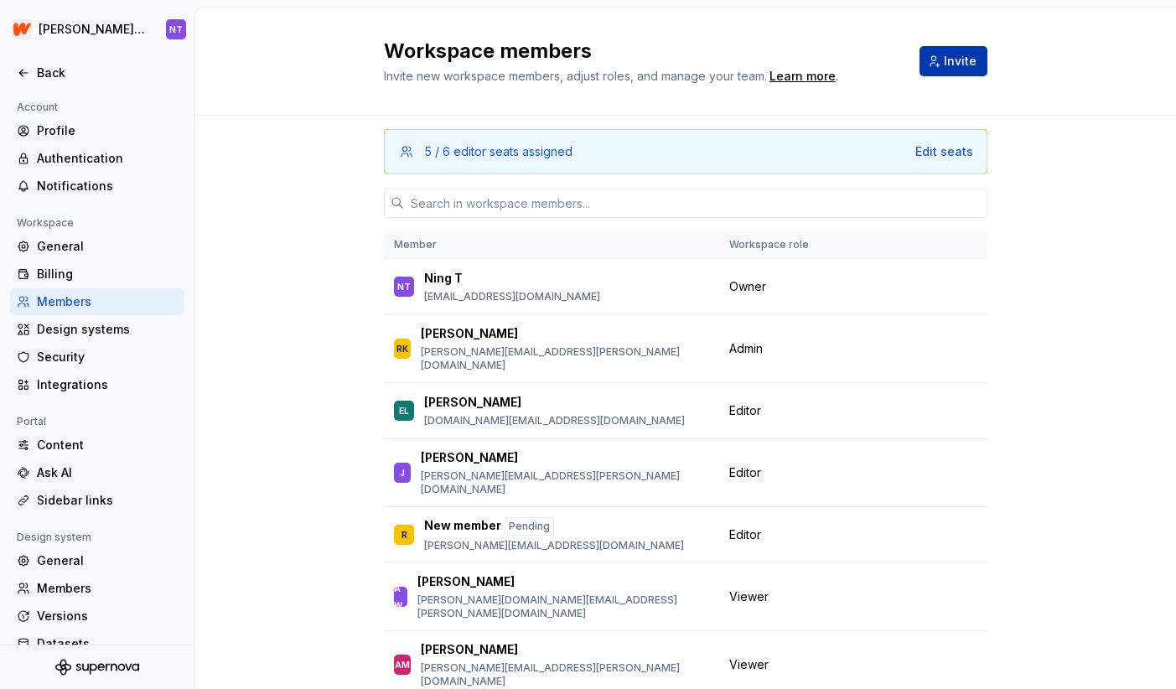
click at [969, 59] on span "Invite" at bounding box center [959, 61] width 33 height 17
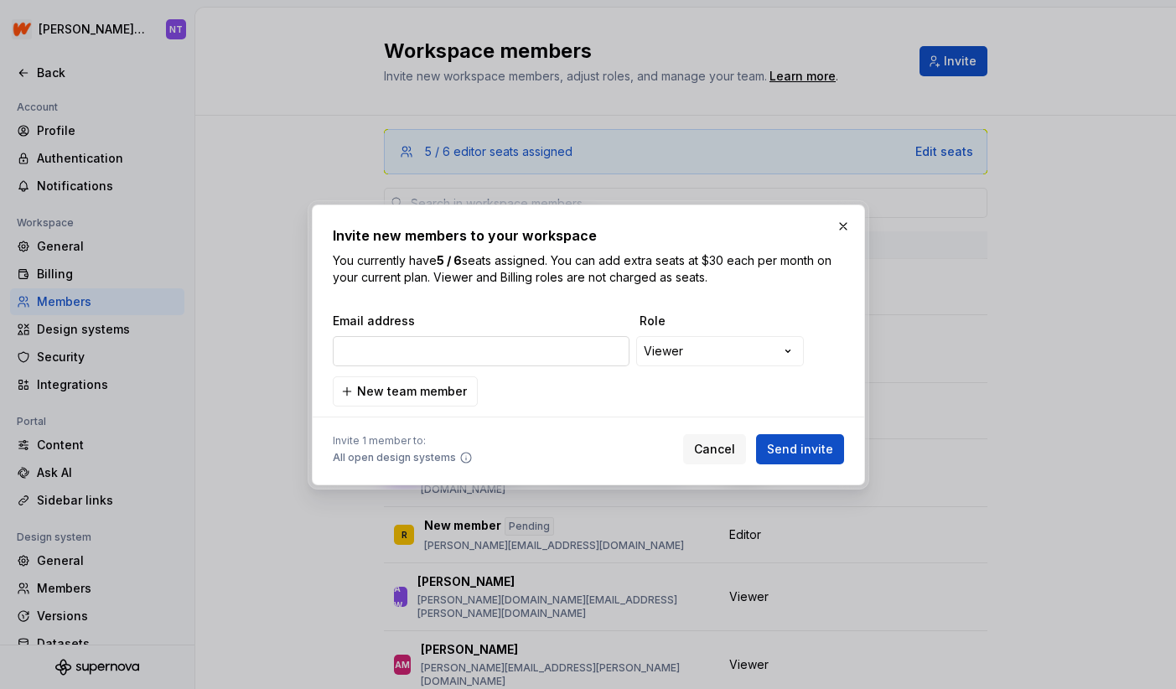
click at [518, 351] on input "email" at bounding box center [481, 351] width 297 height 30
type input "[PERSON_NAME][EMAIL_ADDRESS][PERSON_NAME][DOMAIN_NAME]"
click at [685, 353] on div "**********" at bounding box center [588, 344] width 1176 height 689
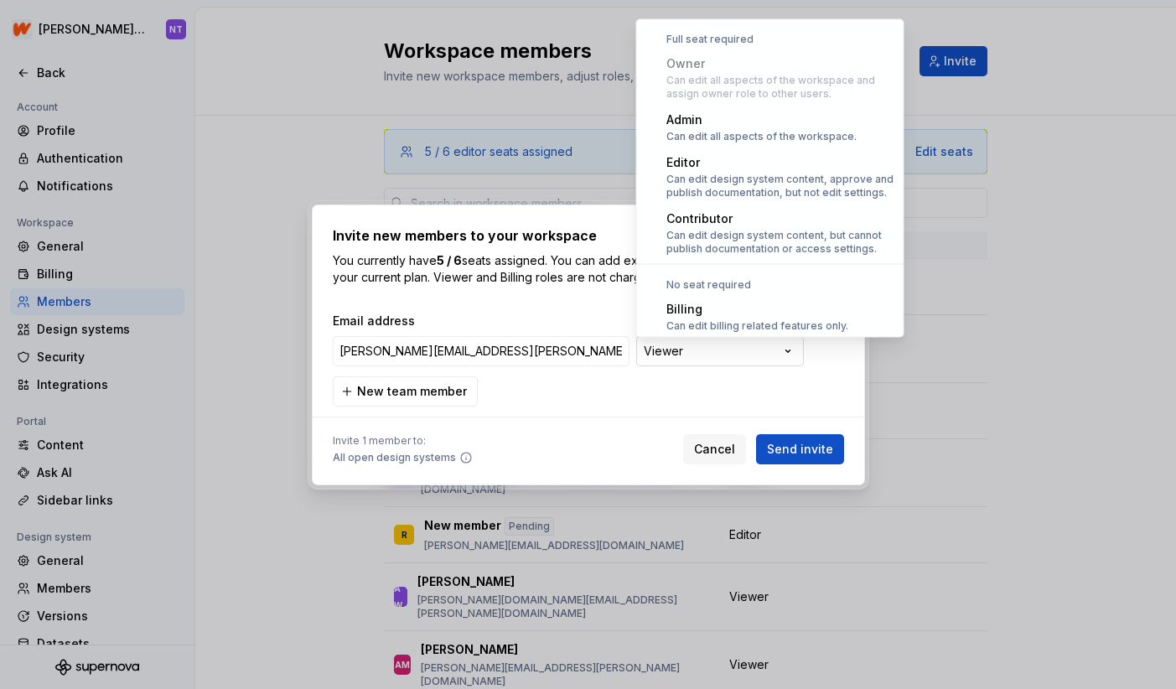
scroll to position [46, 0]
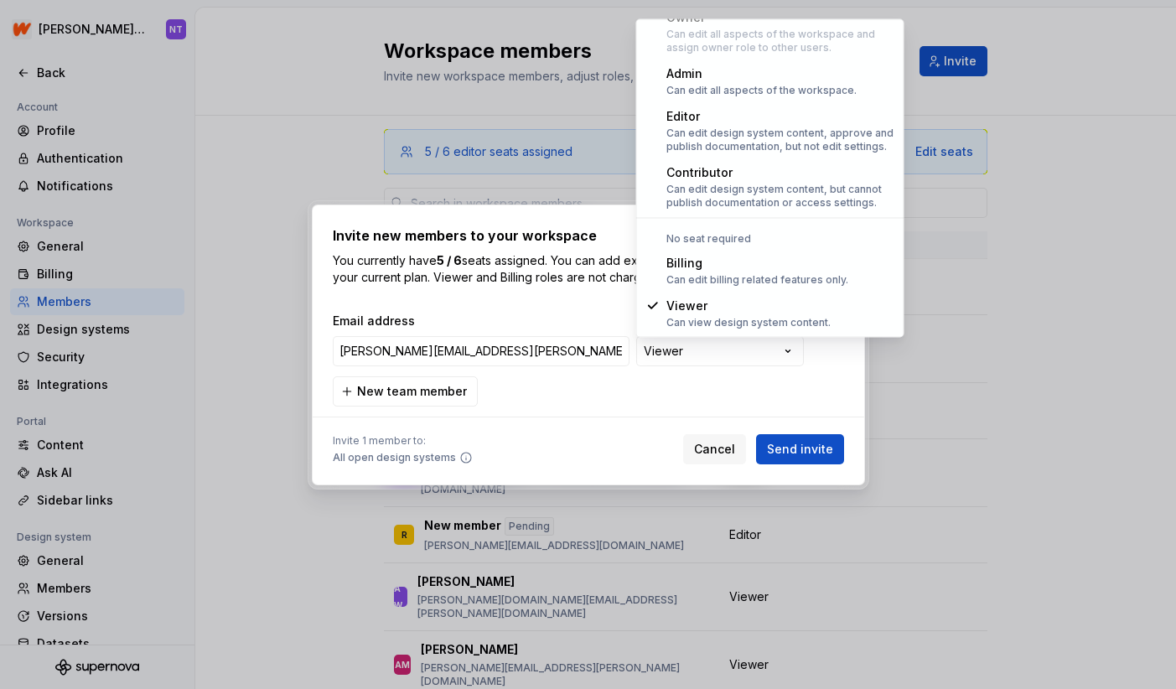
select select "*******"
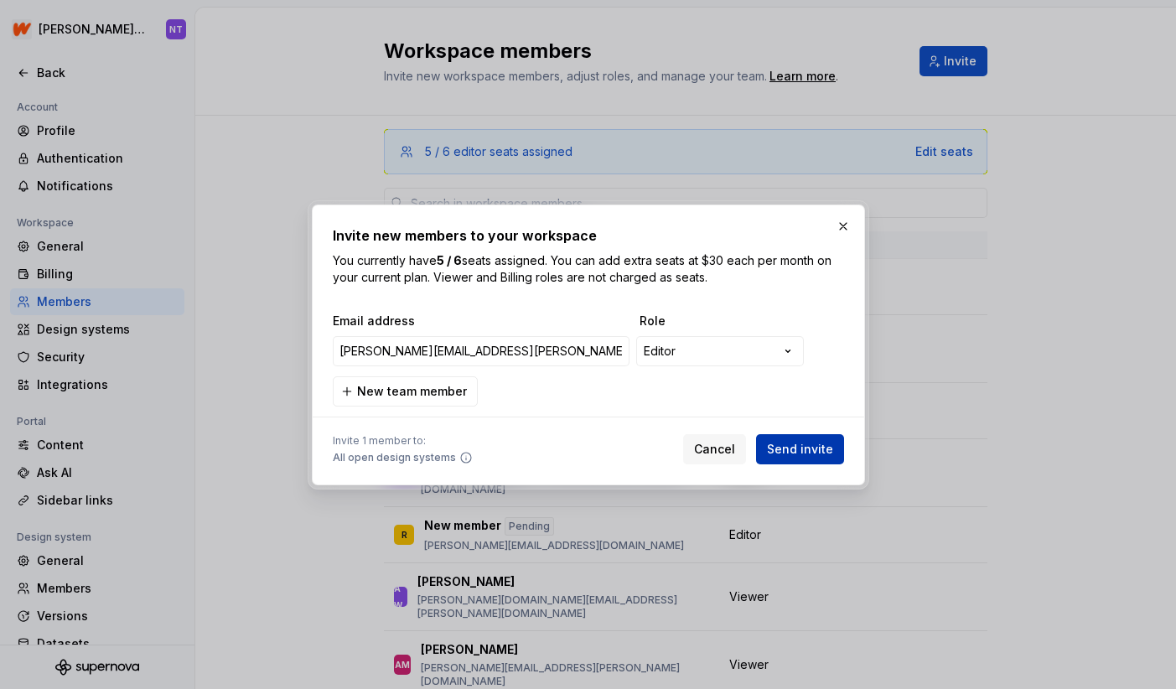
click at [808, 442] on span "Send invite" at bounding box center [800, 449] width 66 height 17
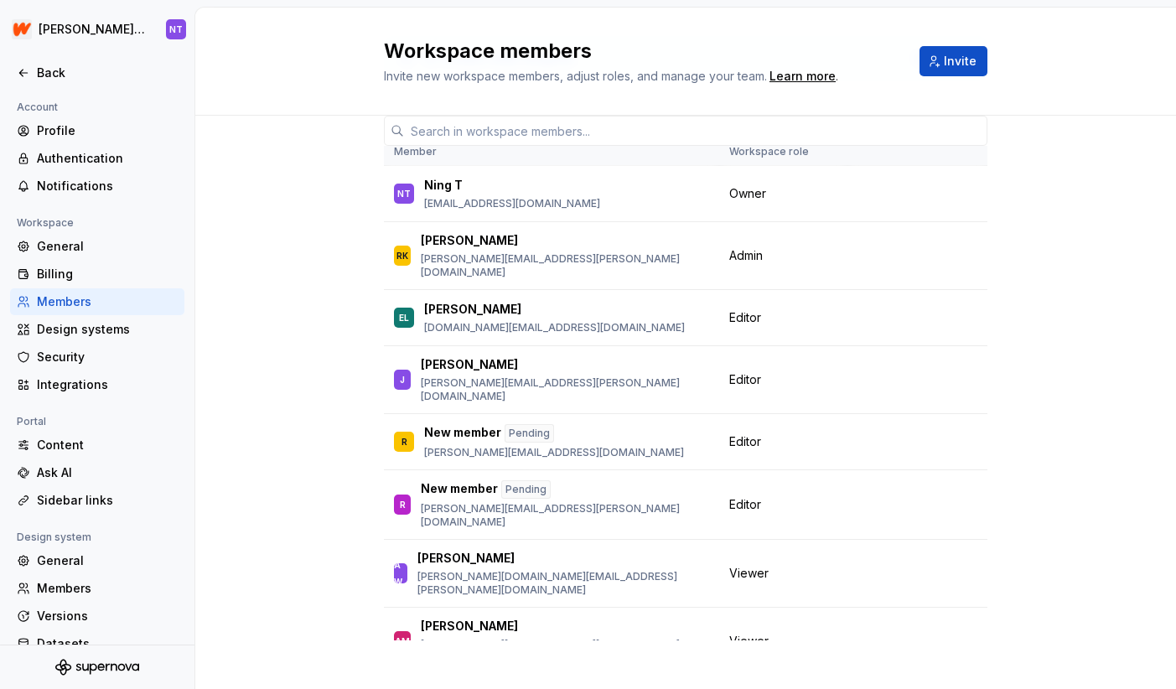
scroll to position [108, 0]
